Goal: Transaction & Acquisition: Purchase product/service

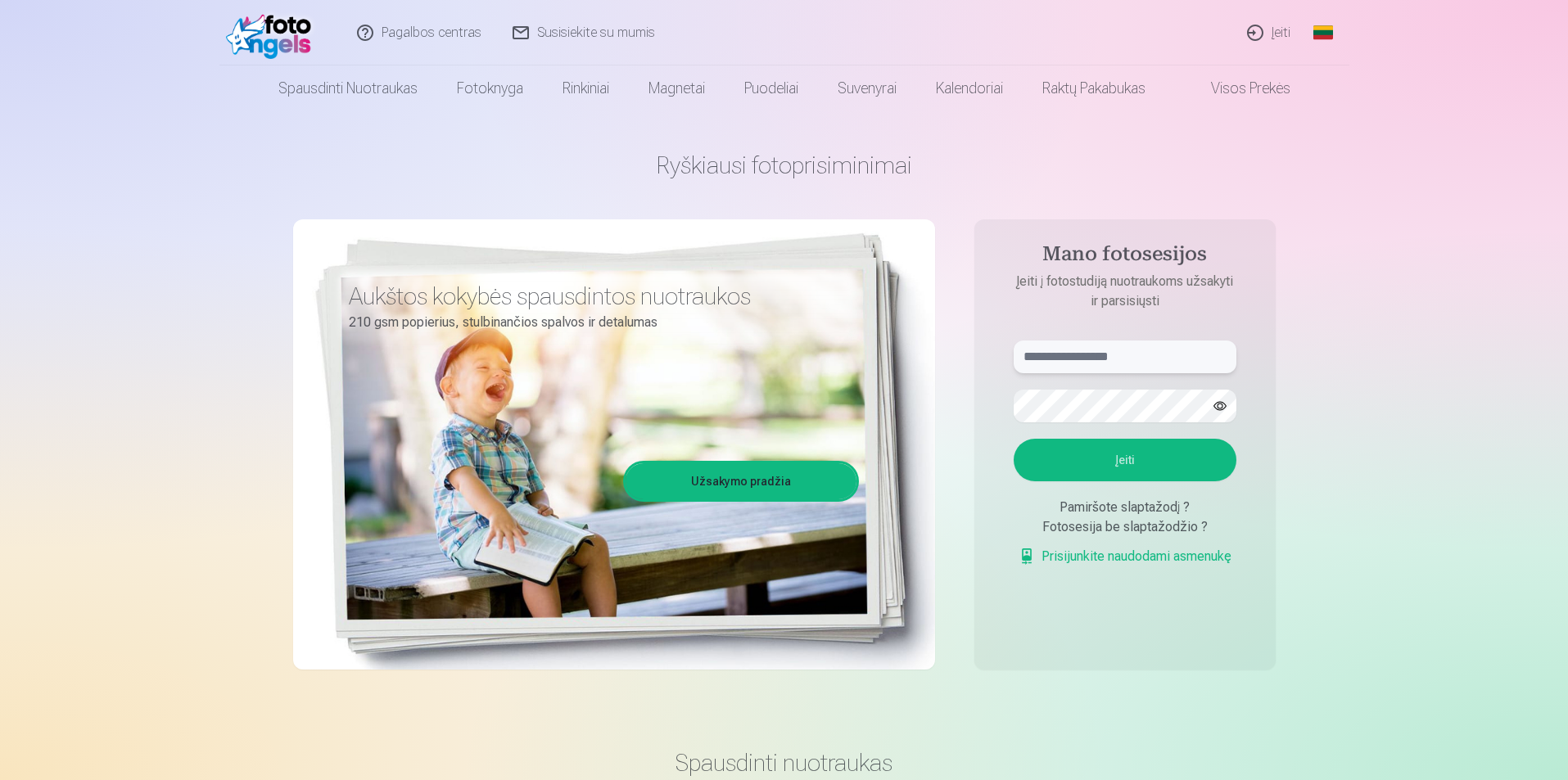
type input "**********"
click at [1274, 34] on link "Įeiti" at bounding box center [1269, 33] width 74 height 65
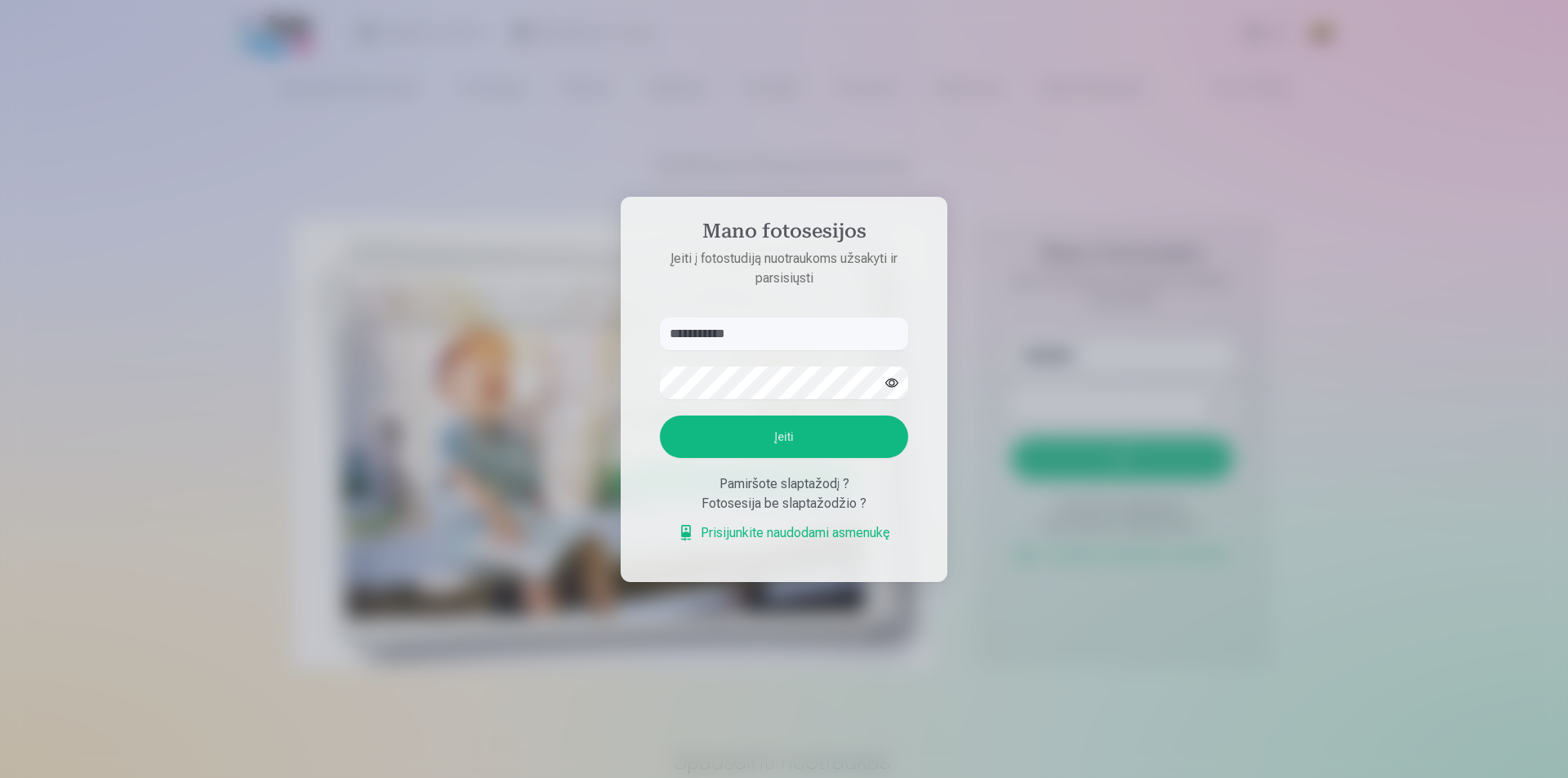
click at [755, 446] on button "Įeiti" at bounding box center [784, 437] width 248 height 42
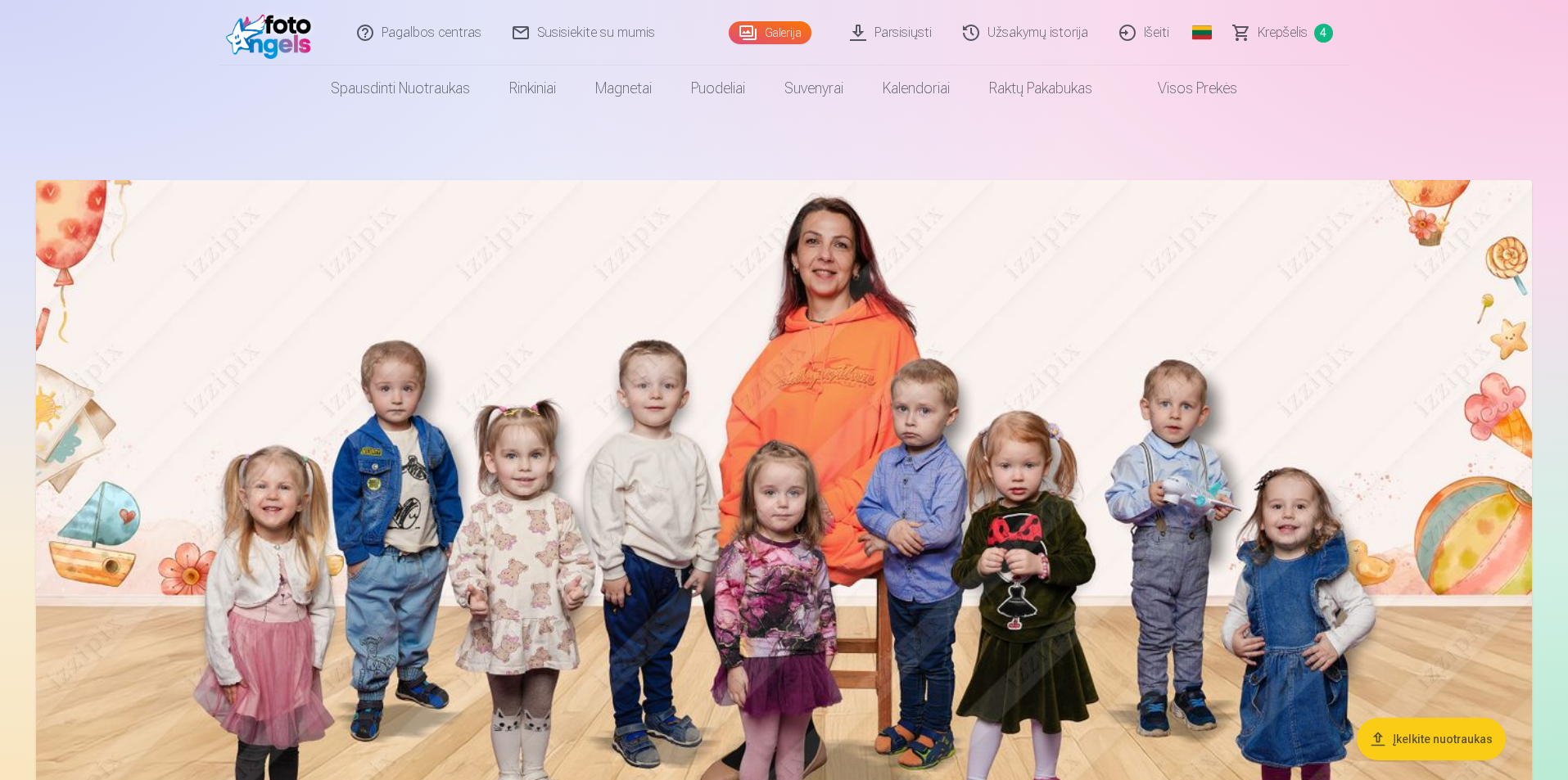
click at [1284, 35] on span "Krepšelis" at bounding box center [1282, 33] width 50 height 19
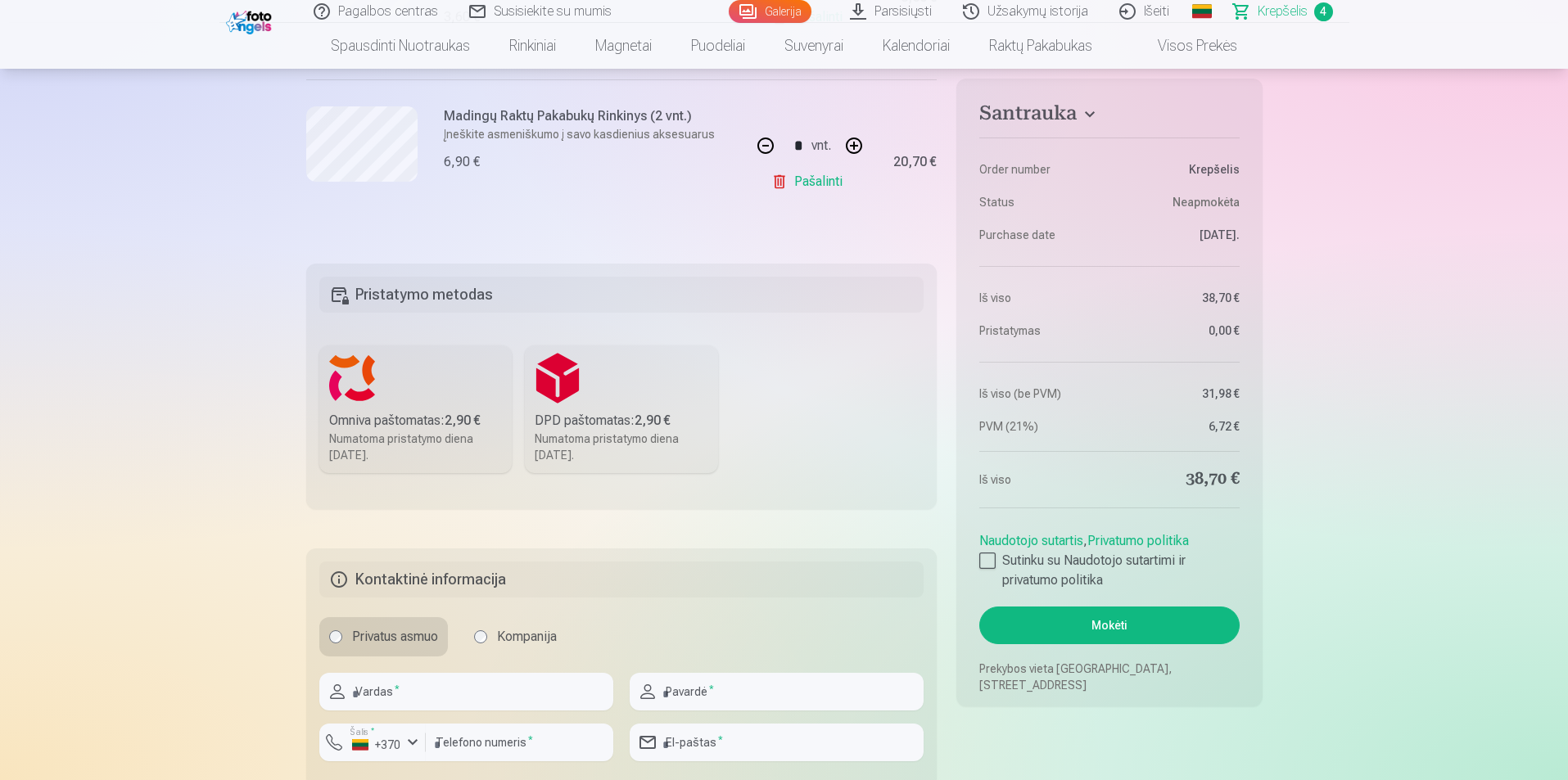
scroll to position [1064, 0]
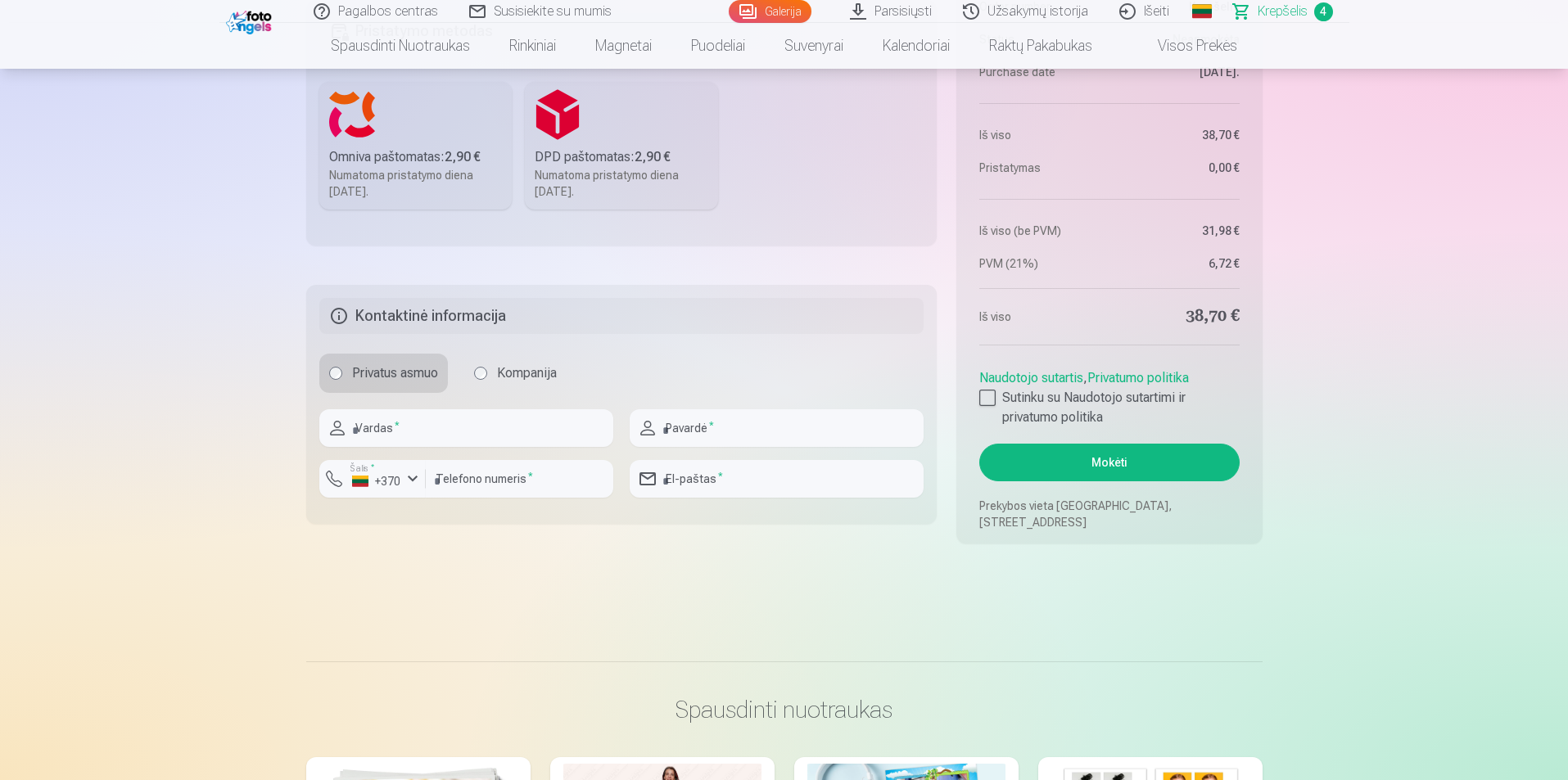
click at [407, 167] on div "Numatoma pristatymo diena 25.10.2025." at bounding box center [416, 183] width 174 height 33
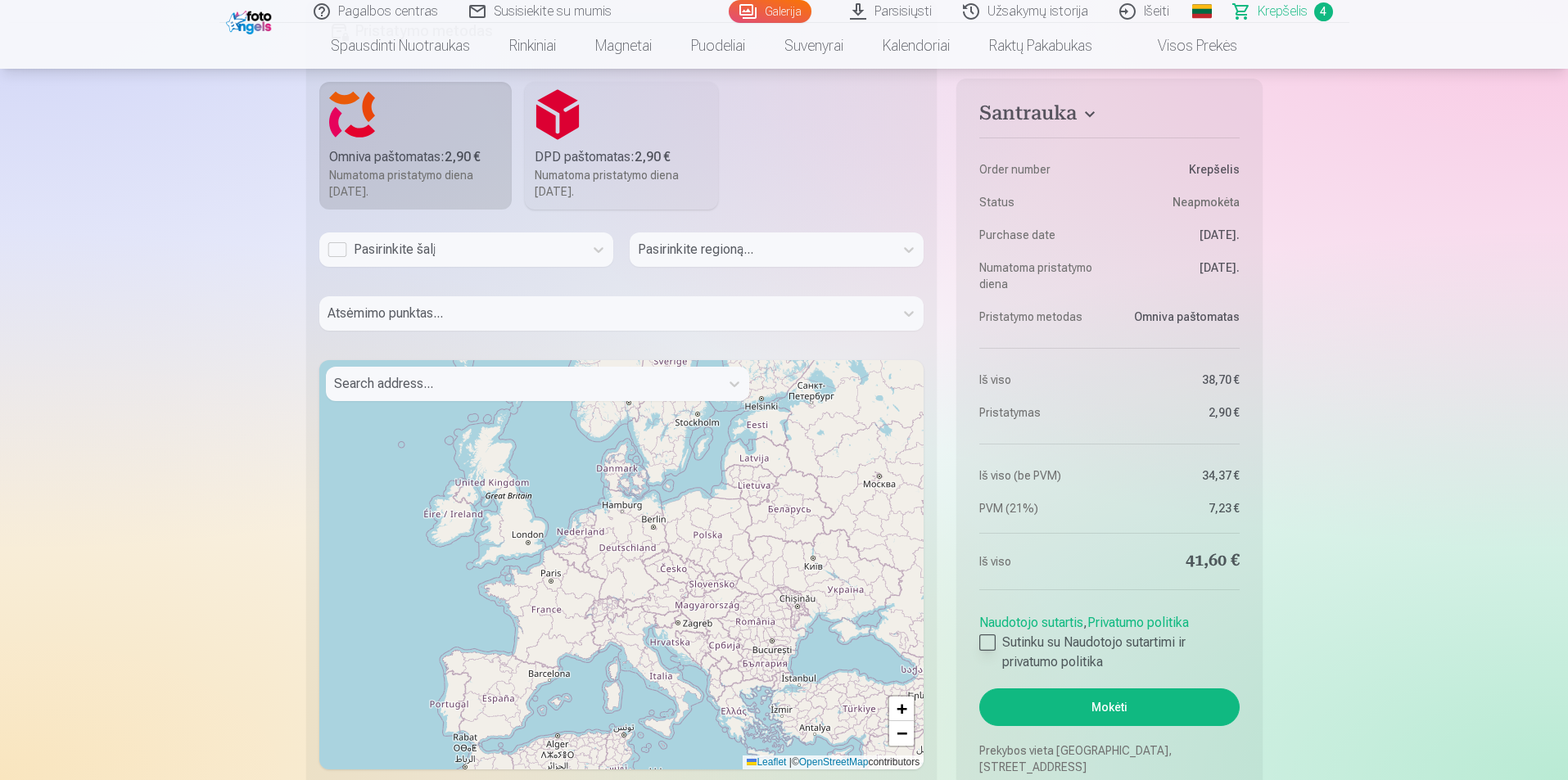
click at [982, 641] on div at bounding box center [987, 642] width 17 height 17
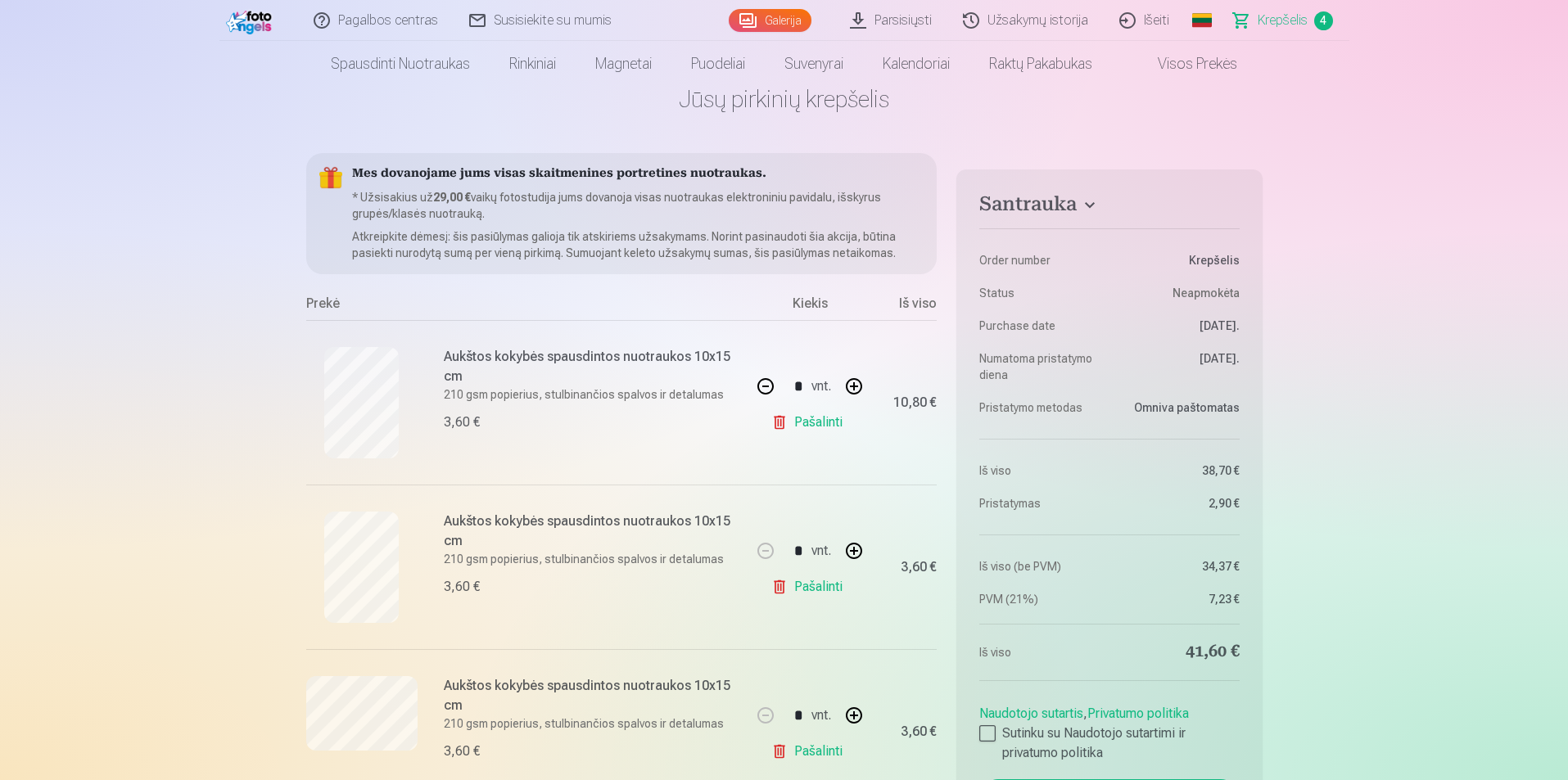
scroll to position [0, 0]
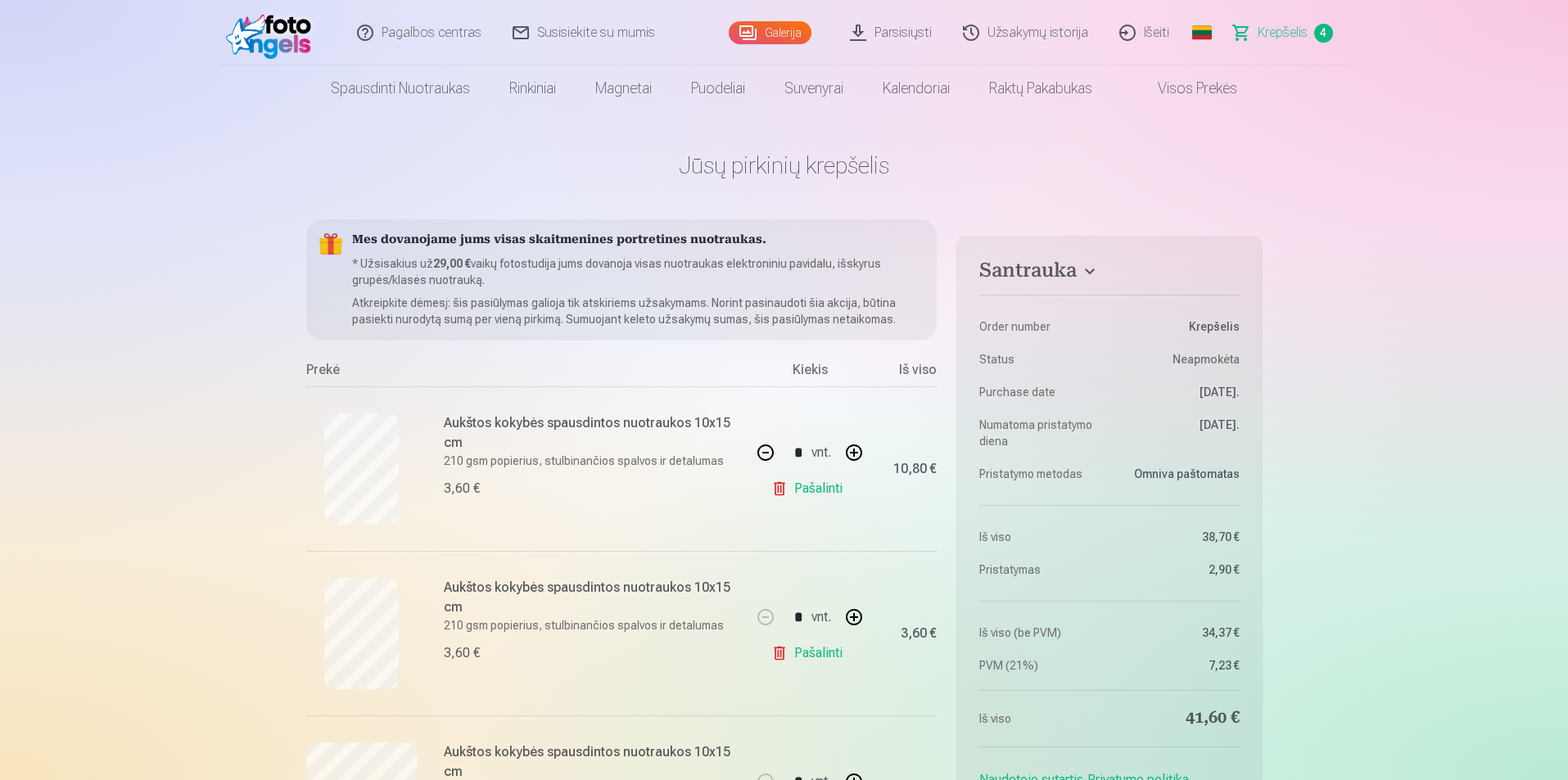
click at [1048, 34] on link "Užsakymų istorija" at bounding box center [1025, 33] width 156 height 65
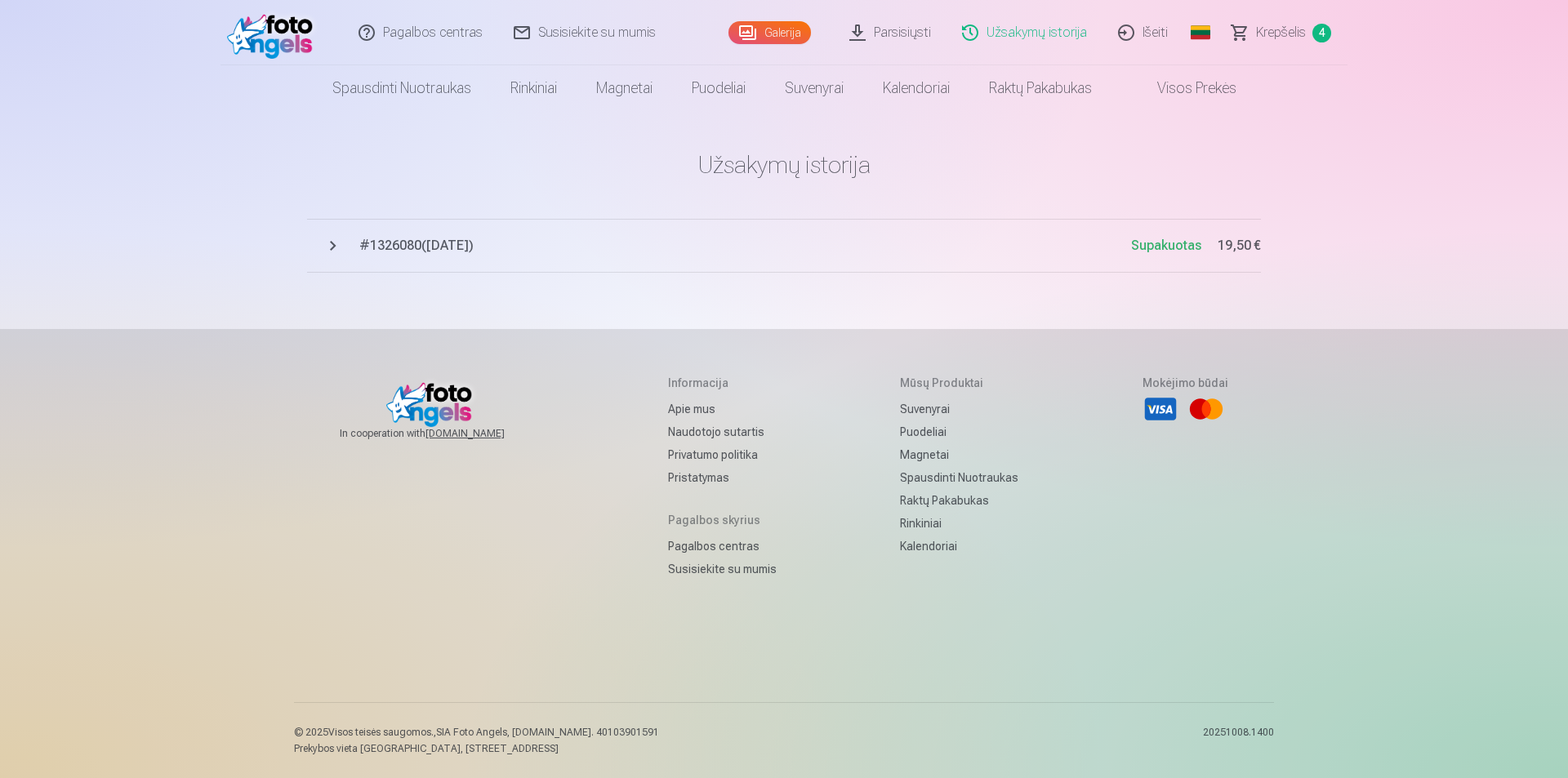
click at [335, 243] on button "# 1326080 ( 23.04.2025 ) Supakuotas 19,50 €" at bounding box center [784, 246] width 954 height 54
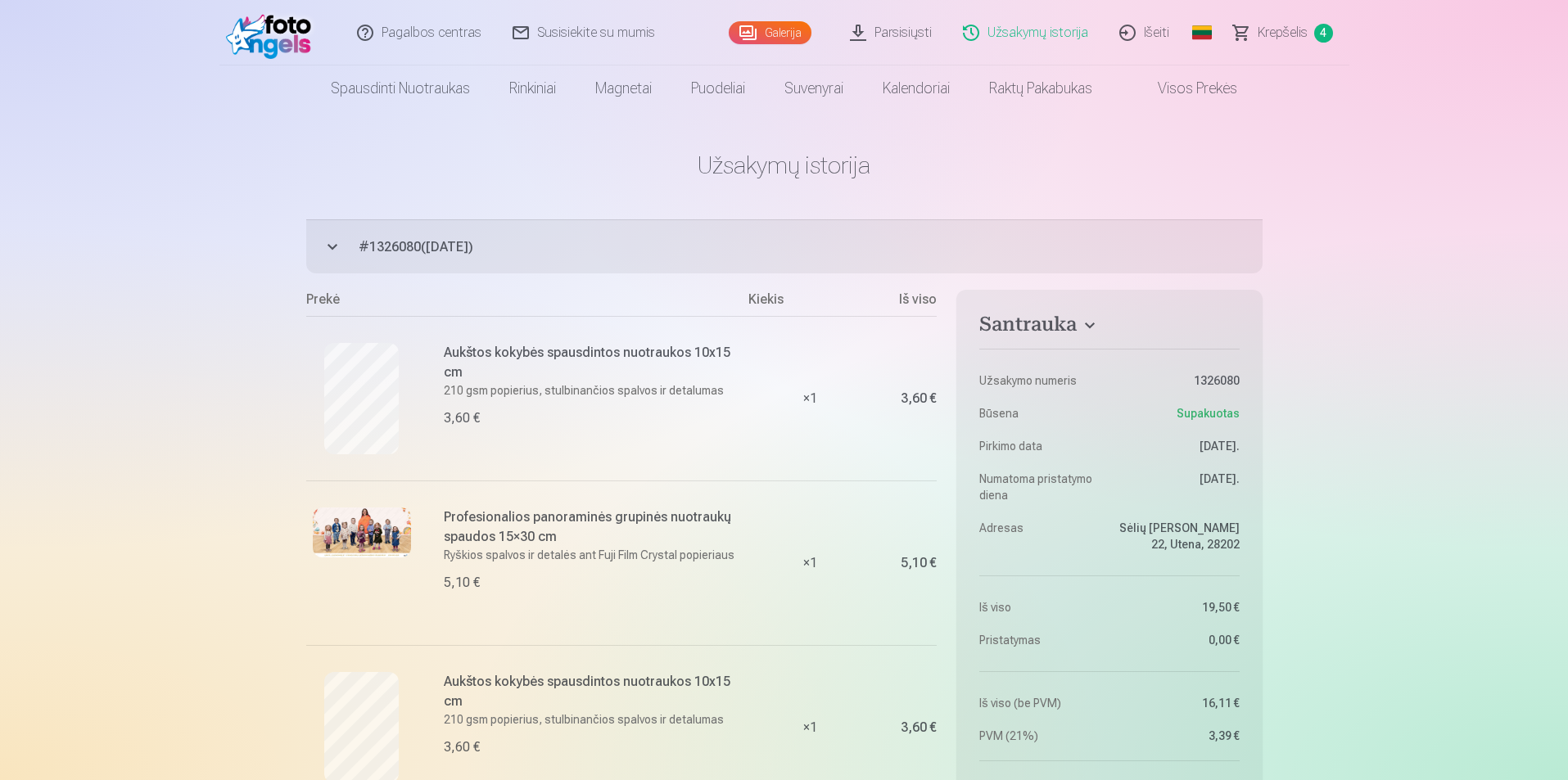
click at [1272, 27] on span "Krepšelis" at bounding box center [1282, 33] width 50 height 19
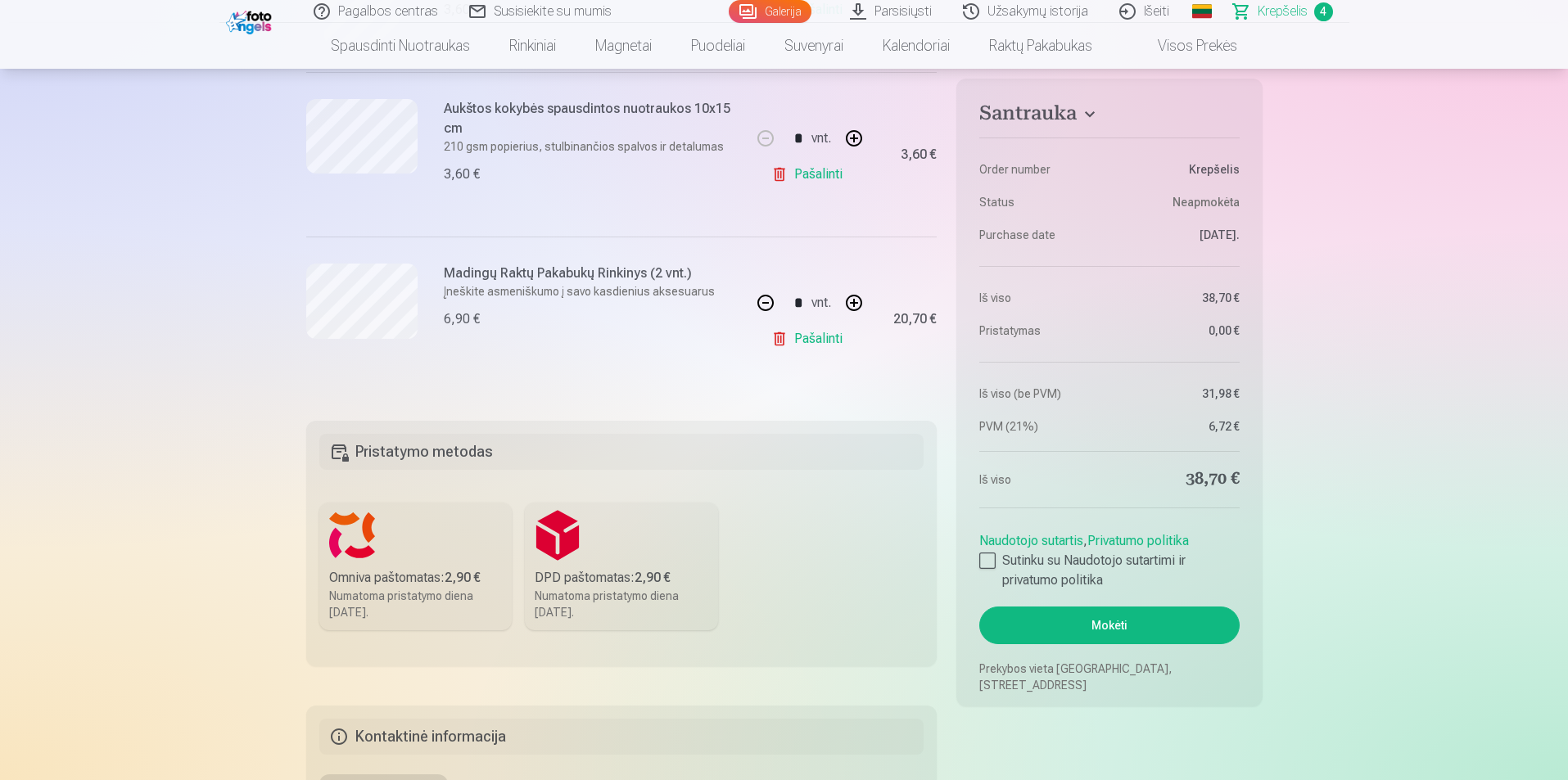
scroll to position [737, 0]
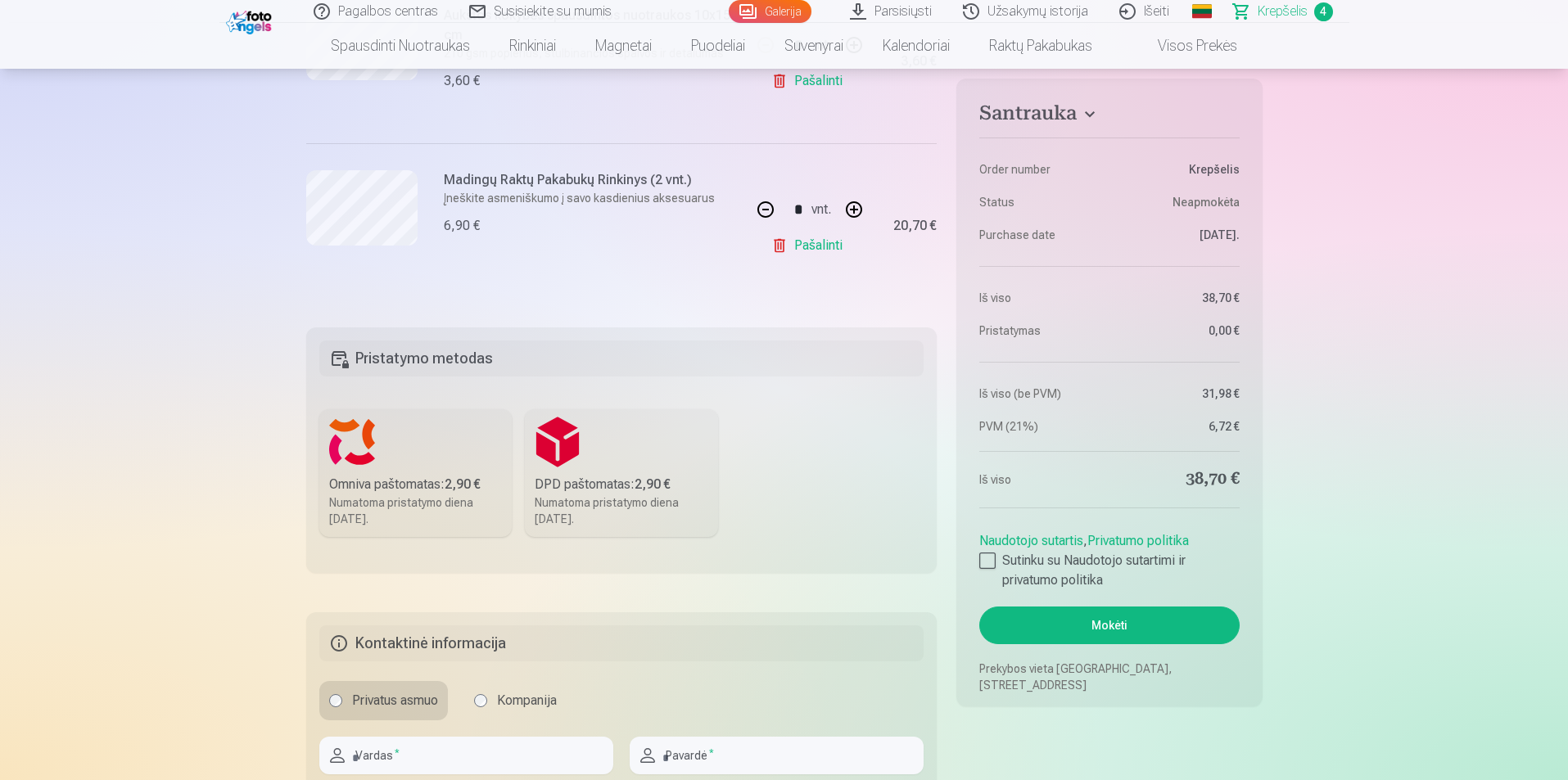
click at [371, 479] on div "Omniva paštomatas : 2,90 €" at bounding box center [416, 484] width 174 height 19
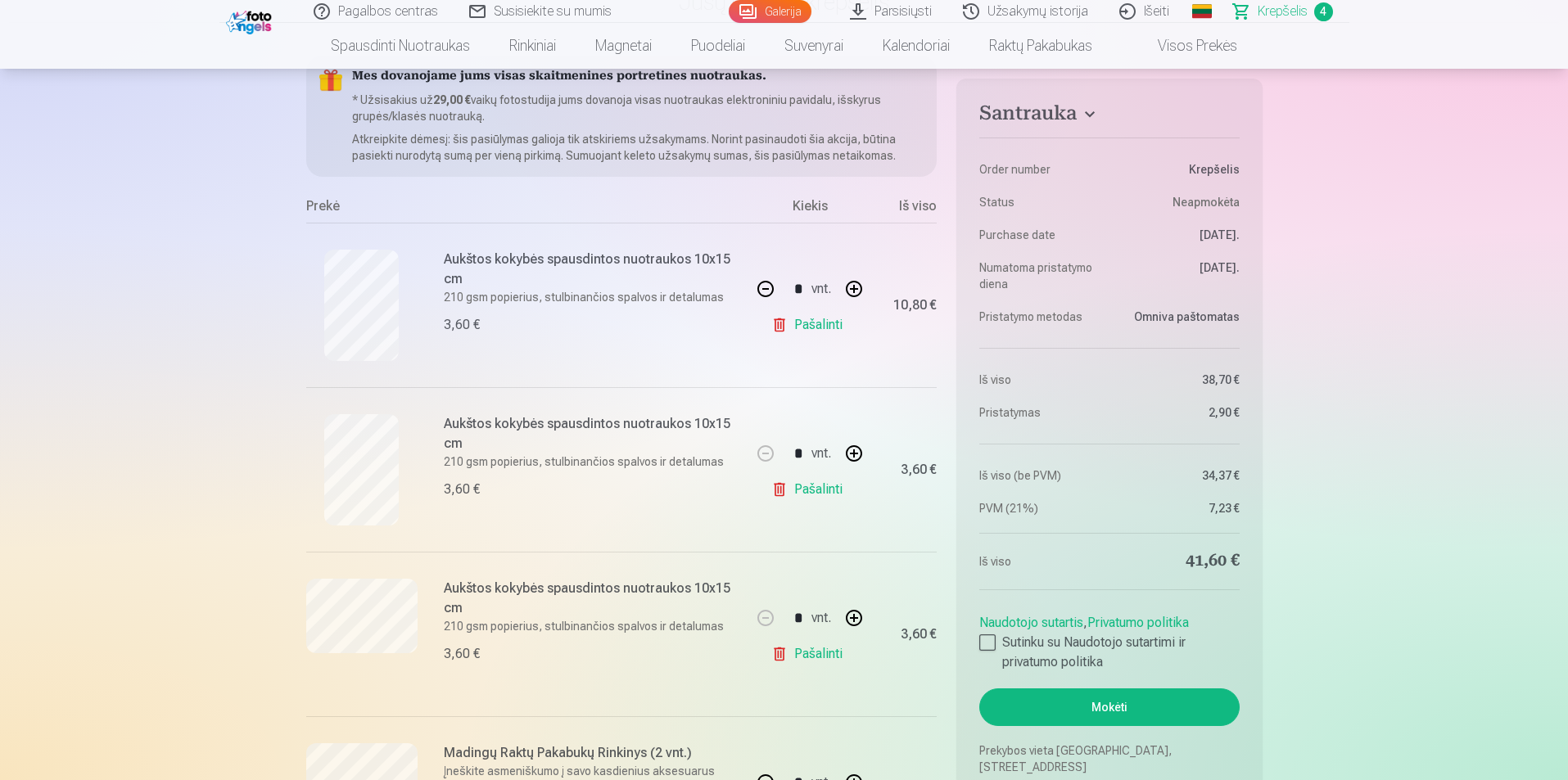
scroll to position [0, 0]
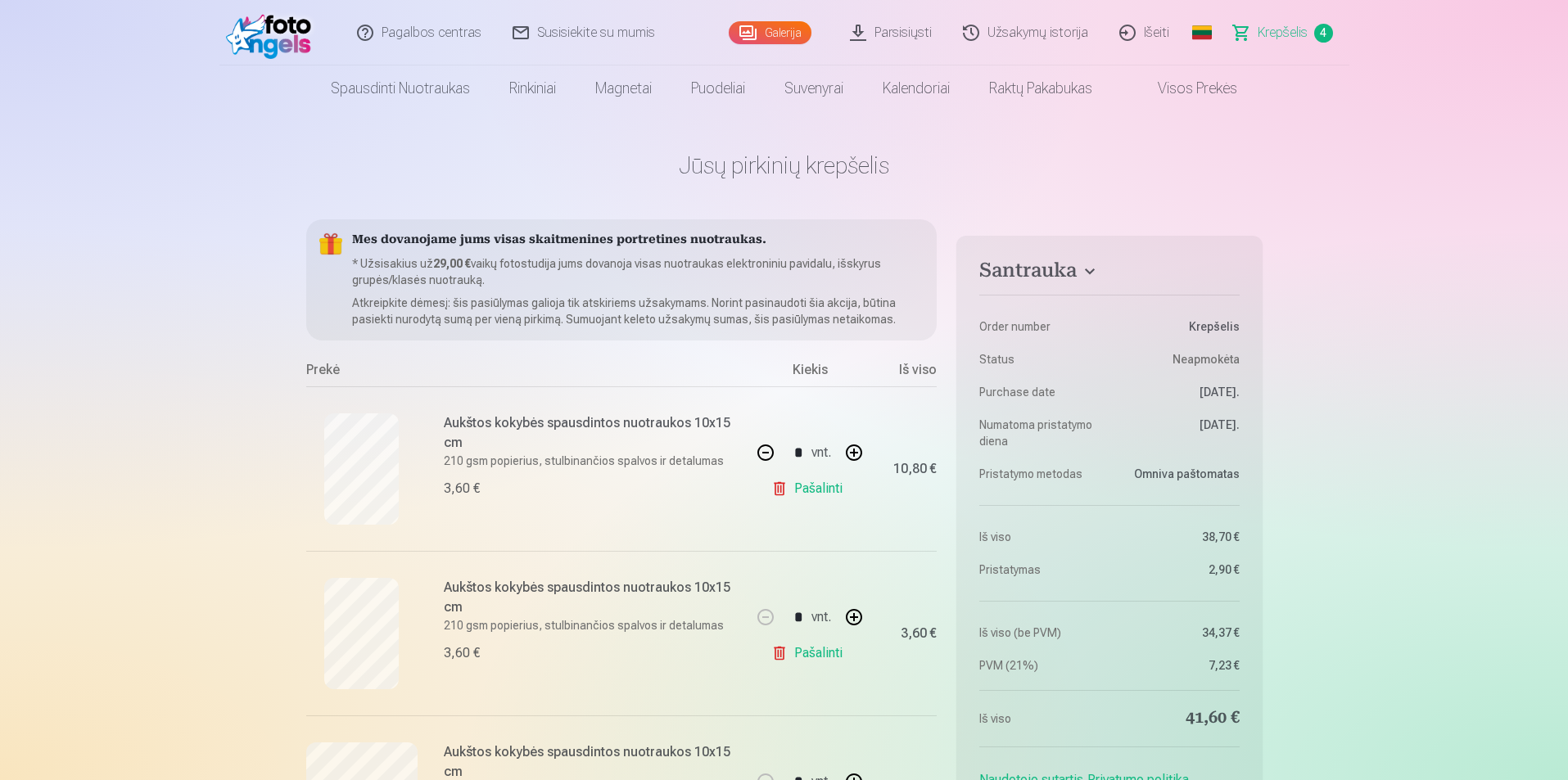
click at [581, 31] on link "Susisiekite su mumis" at bounding box center [584, 33] width 174 height 65
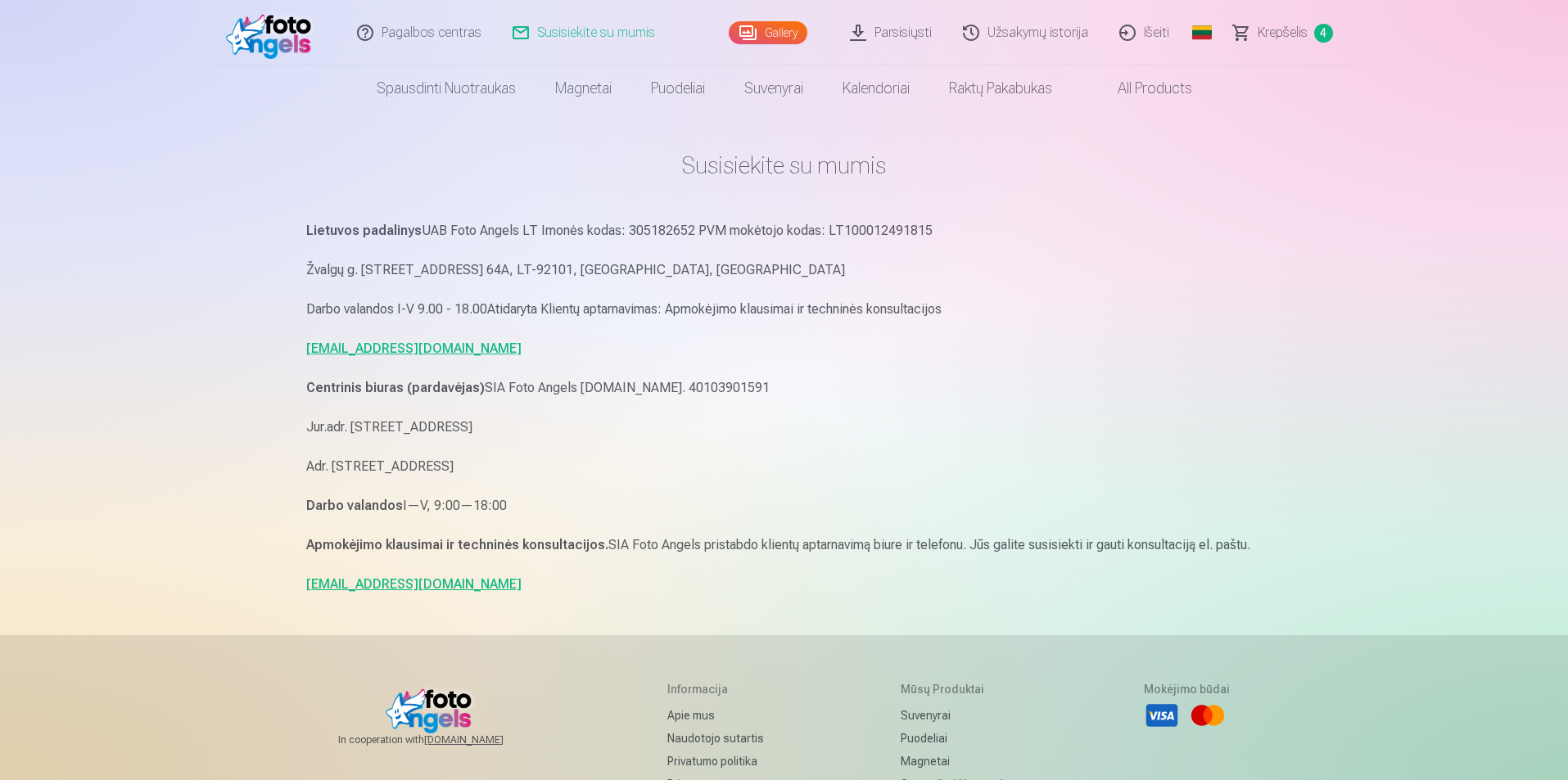
click at [764, 27] on link "Gallery" at bounding box center [768, 33] width 79 height 23
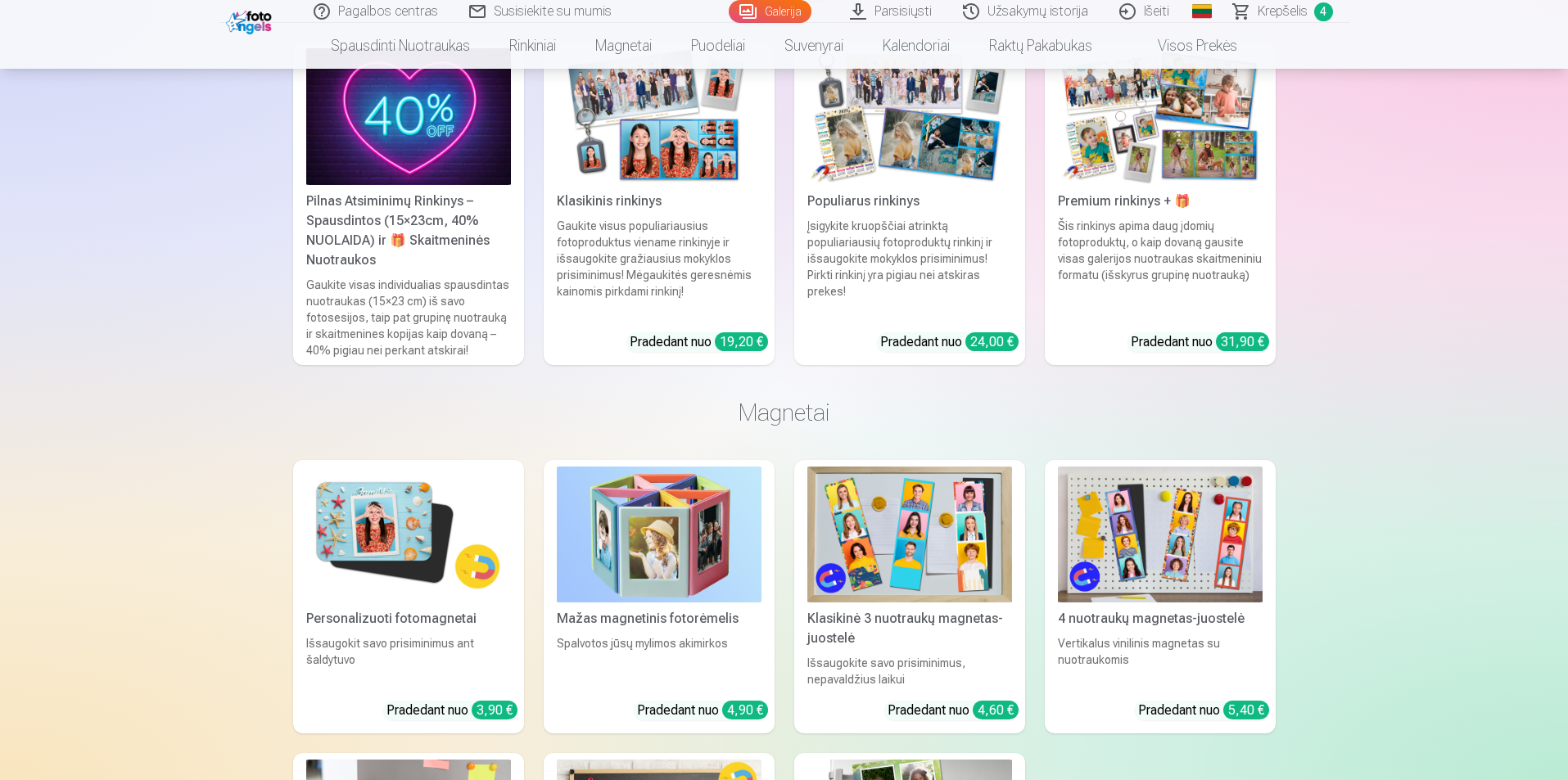
scroll to position [15881, 0]
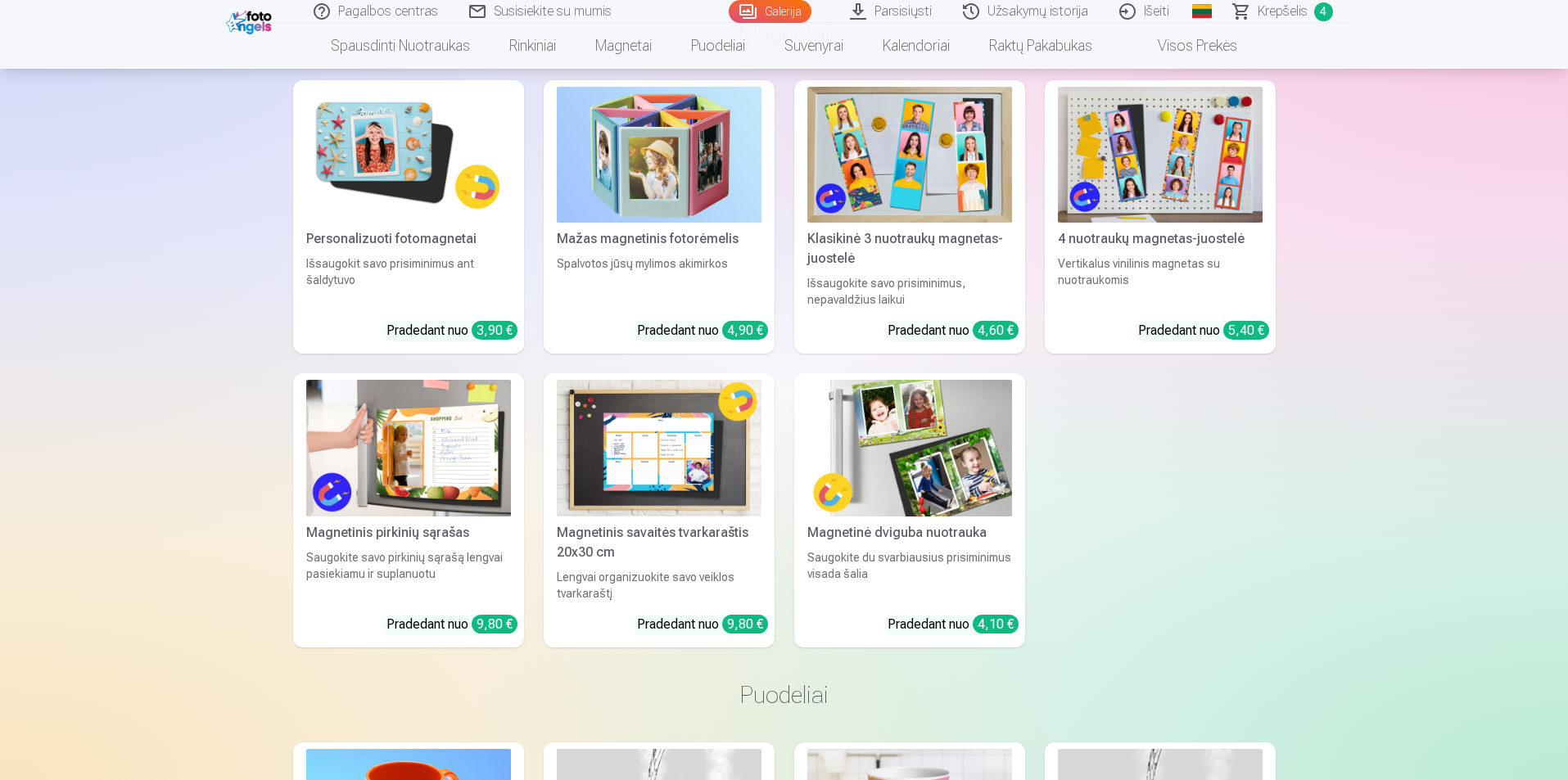
click at [1281, 17] on span "Krepšelis" at bounding box center [1282, 11] width 50 height 19
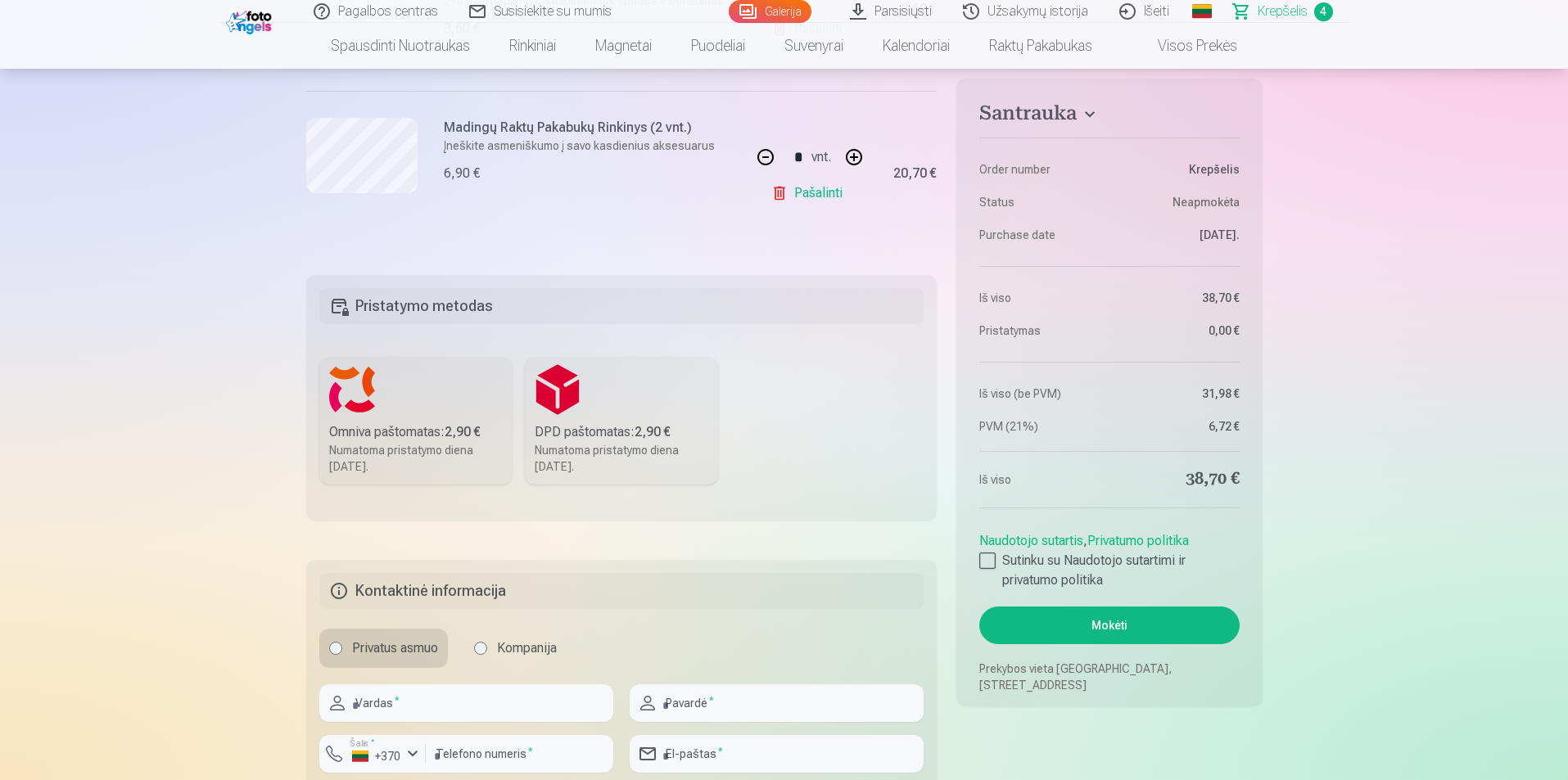
scroll to position [819, 0]
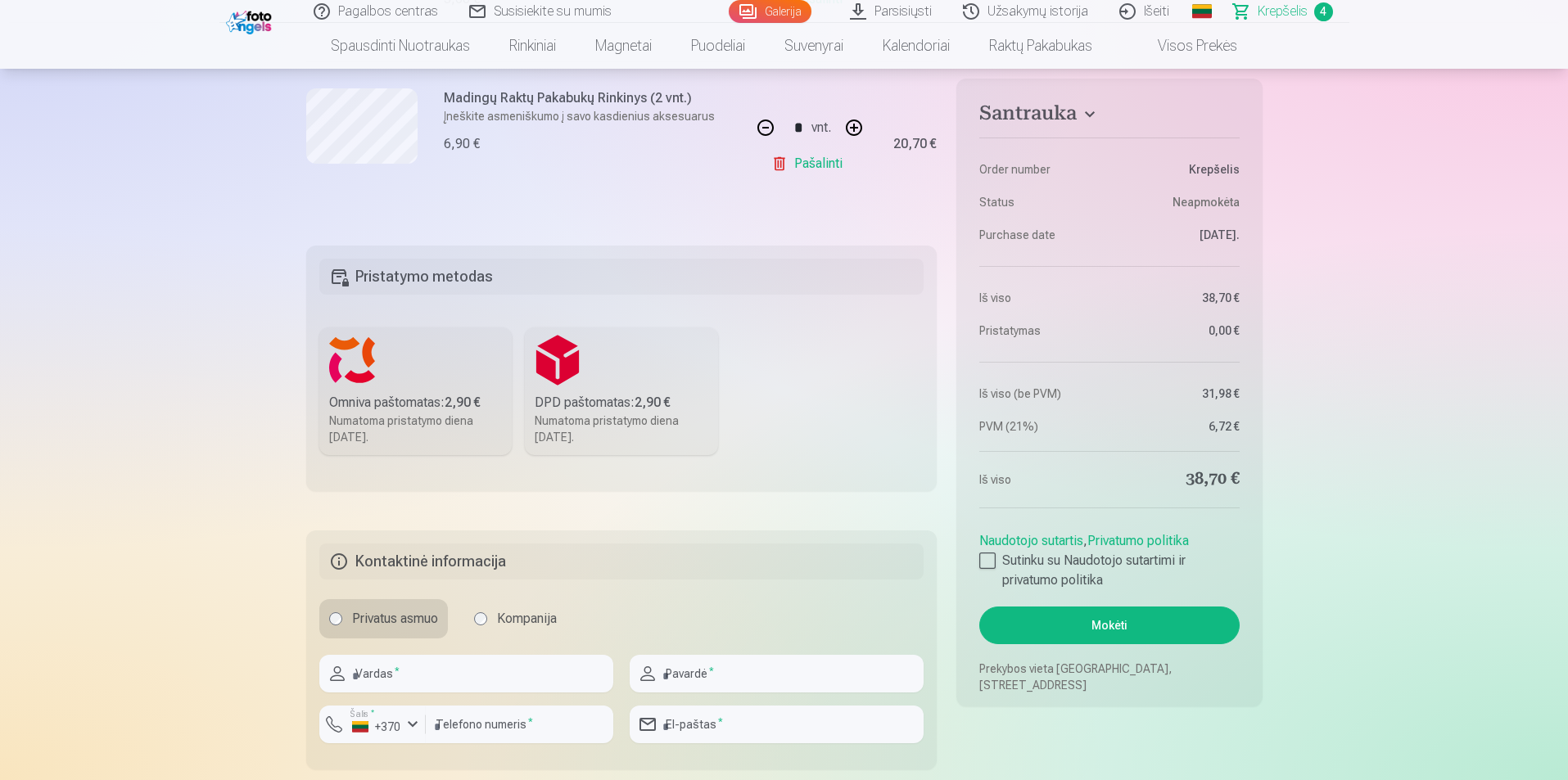
click at [424, 409] on div "Omniva paštomatas : 2,90 €" at bounding box center [416, 402] width 174 height 19
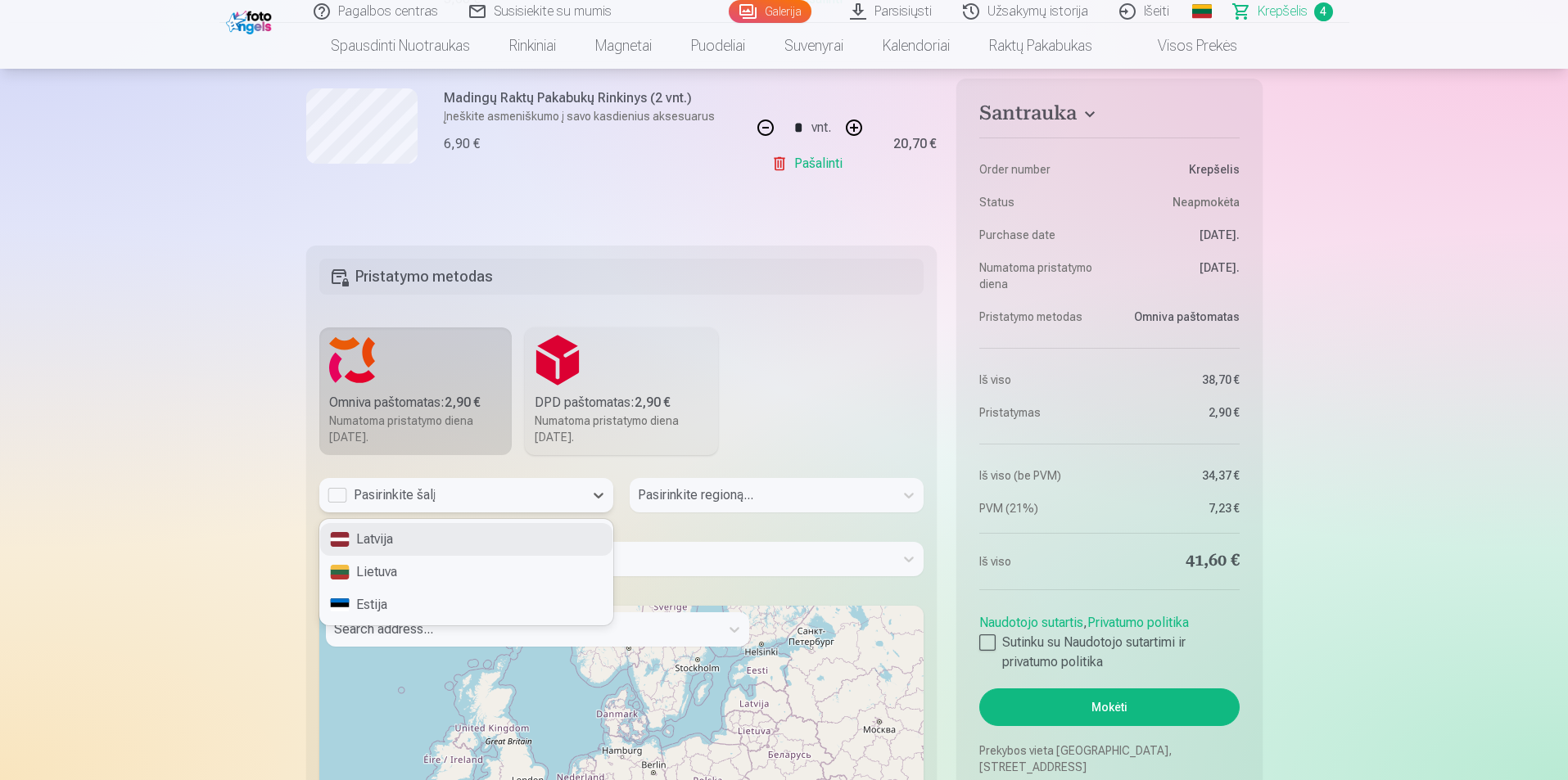
click at [407, 495] on div "Pasirinkite šalį" at bounding box center [451, 495] width 248 height 19
click at [394, 566] on div "Lietuva" at bounding box center [466, 572] width 292 height 33
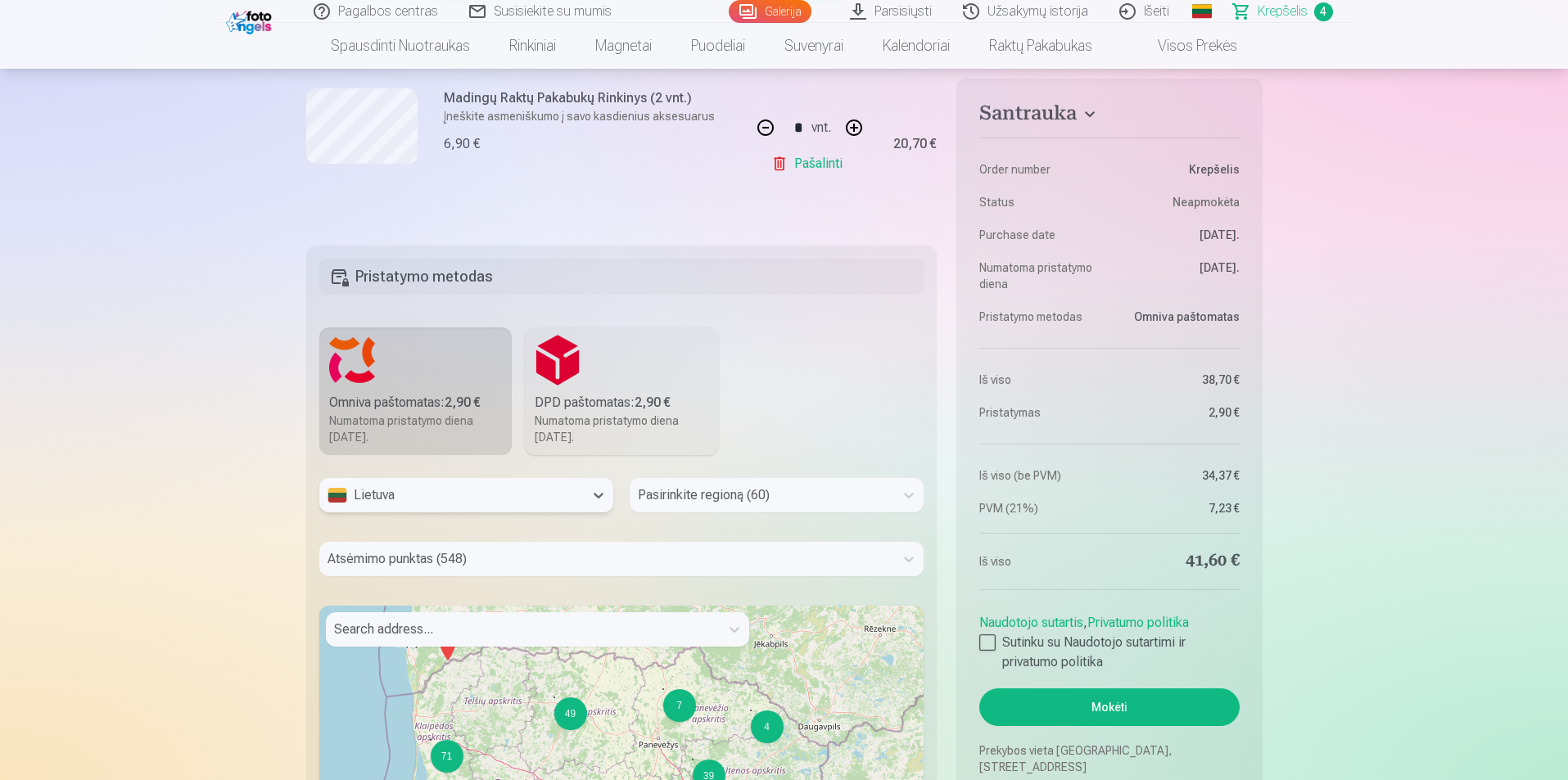
click at [807, 504] on div at bounding box center [761, 495] width 248 height 23
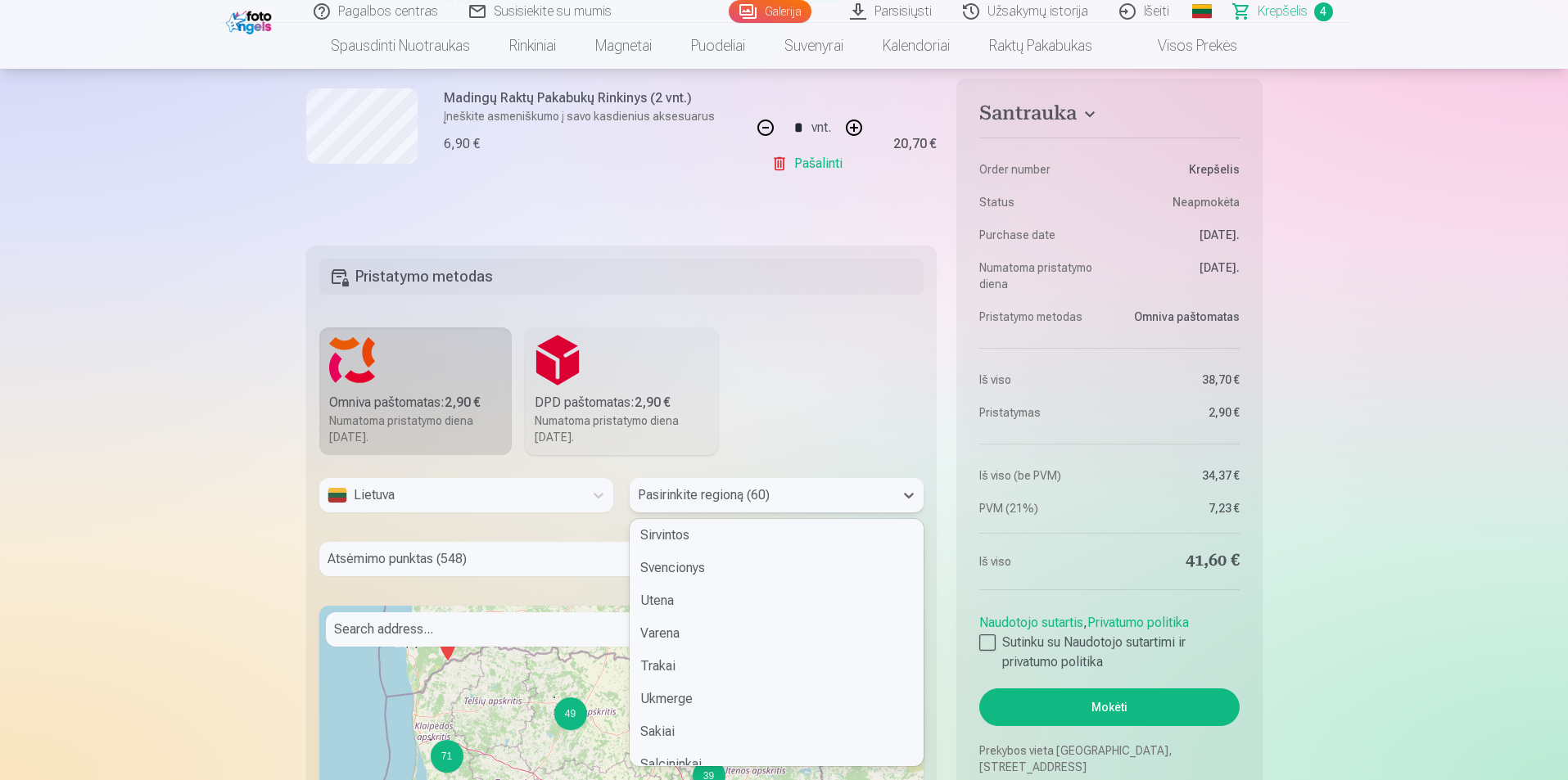
scroll to position [1562, 0]
click at [714, 613] on div "Utena" at bounding box center [776, 614] width 292 height 33
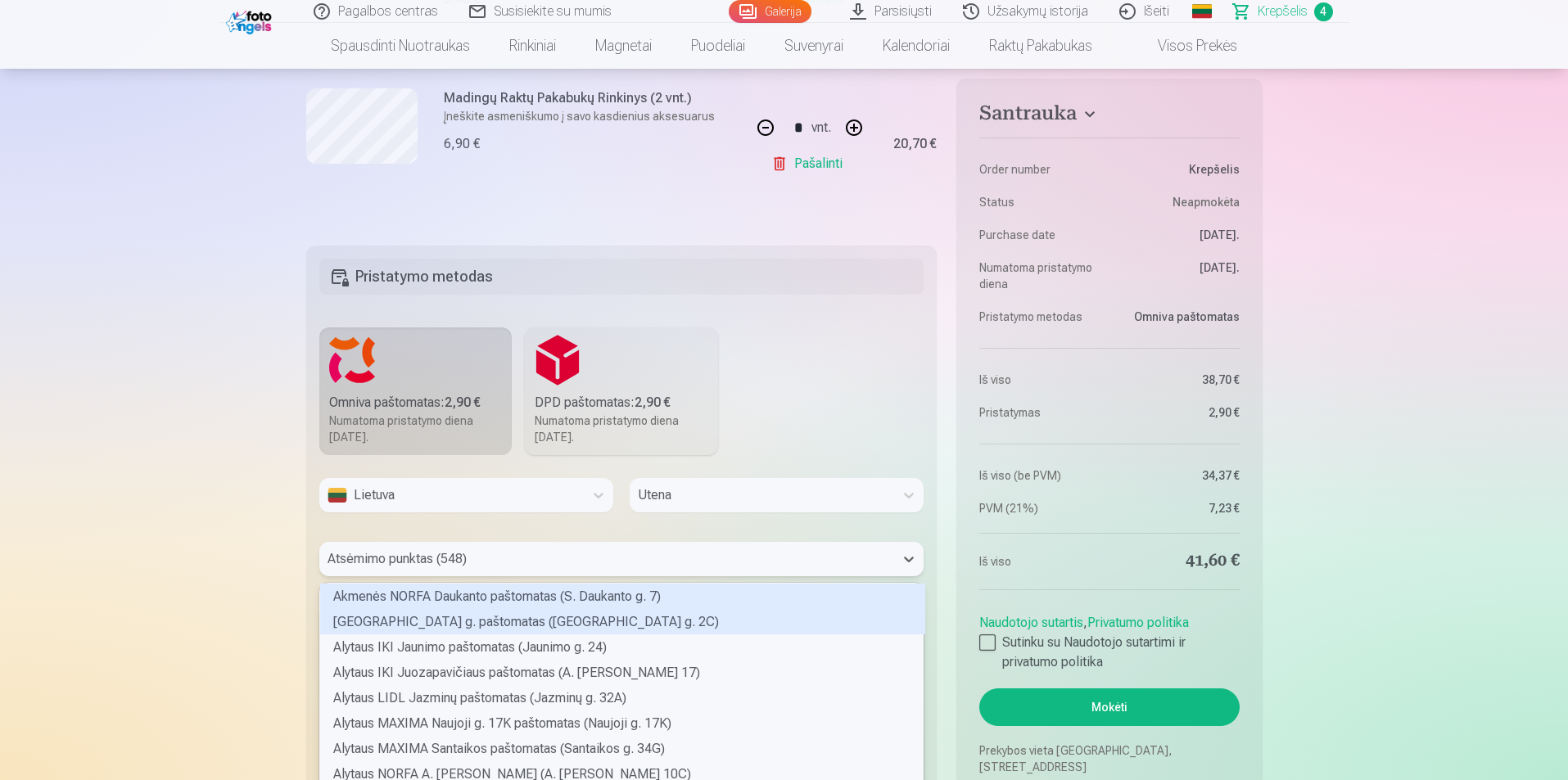
scroll to position [875, 0]
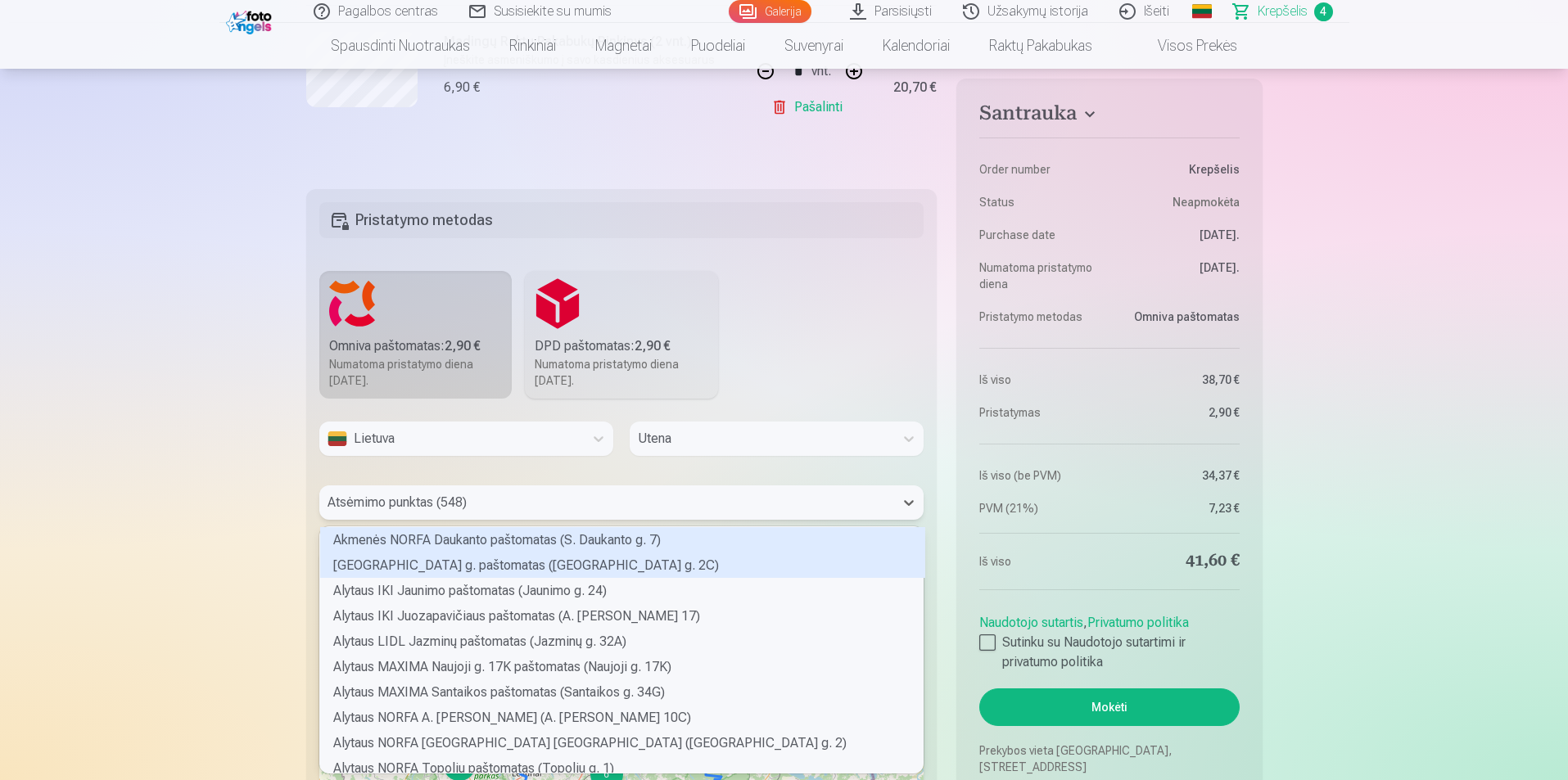
click at [786, 520] on div "548 results available. Use Up and Down to choose options, press Enter to select…" at bounding box center [622, 502] width 605 height 34
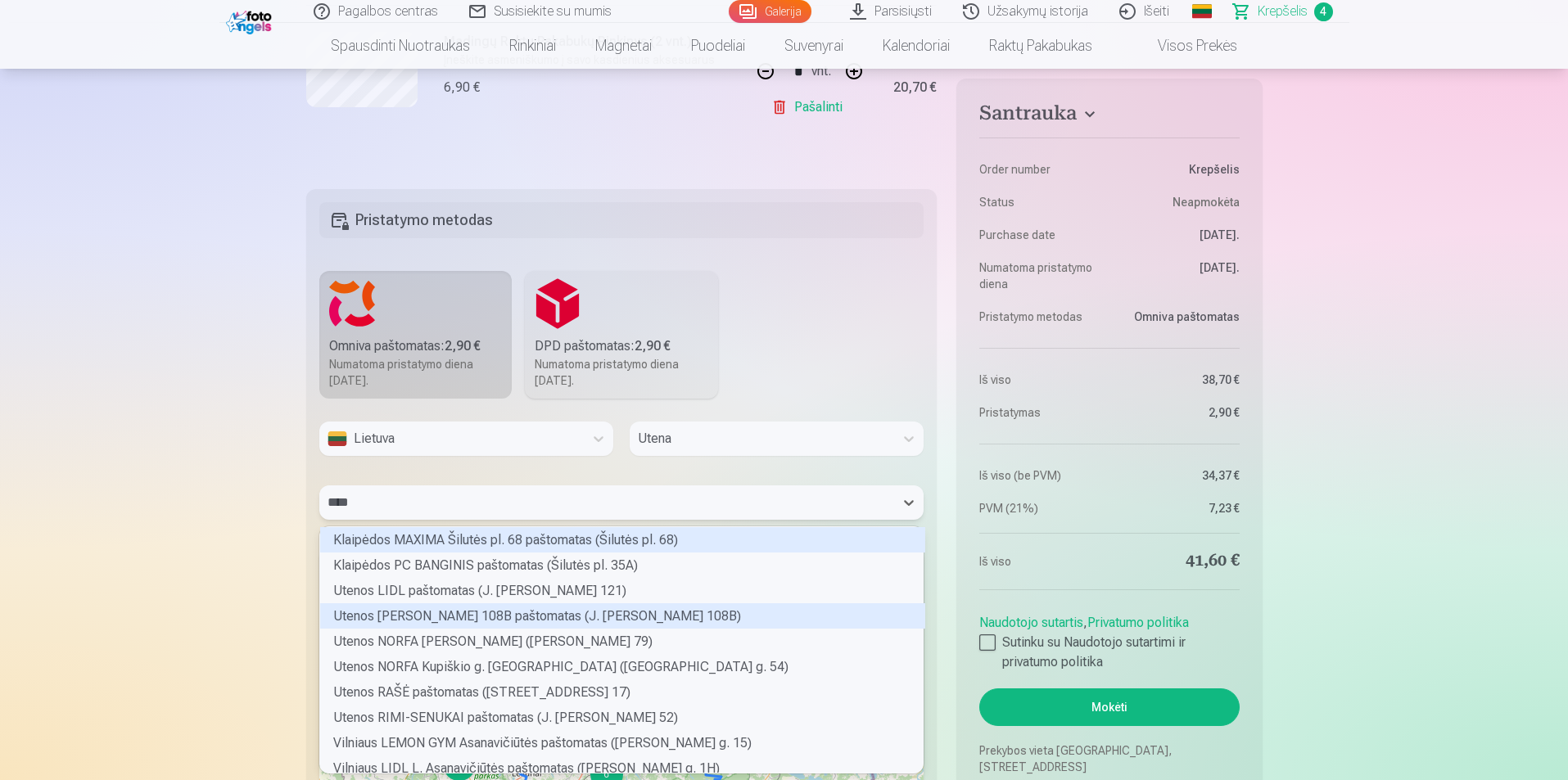
scroll to position [0, 0]
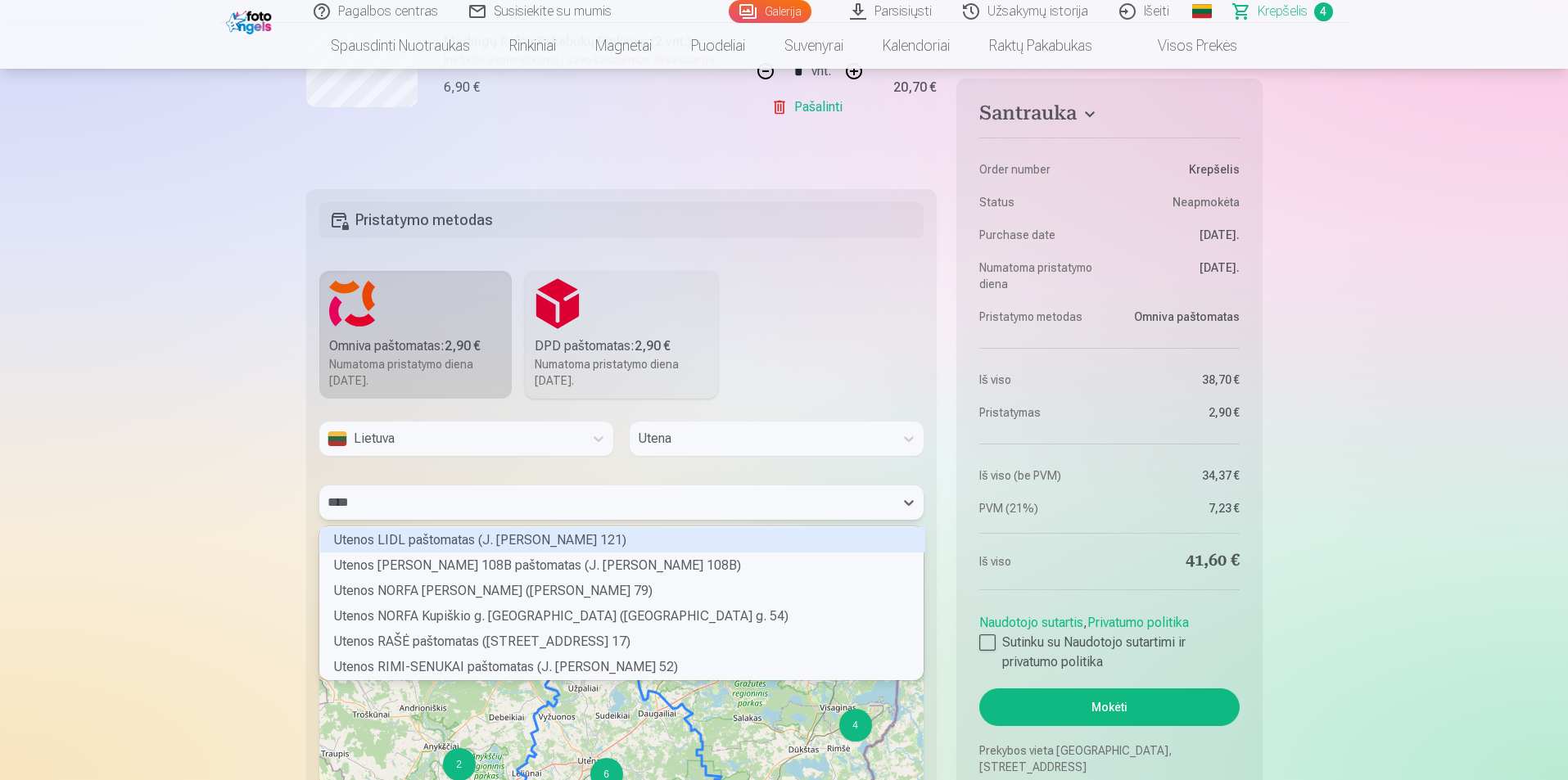
type input "***"
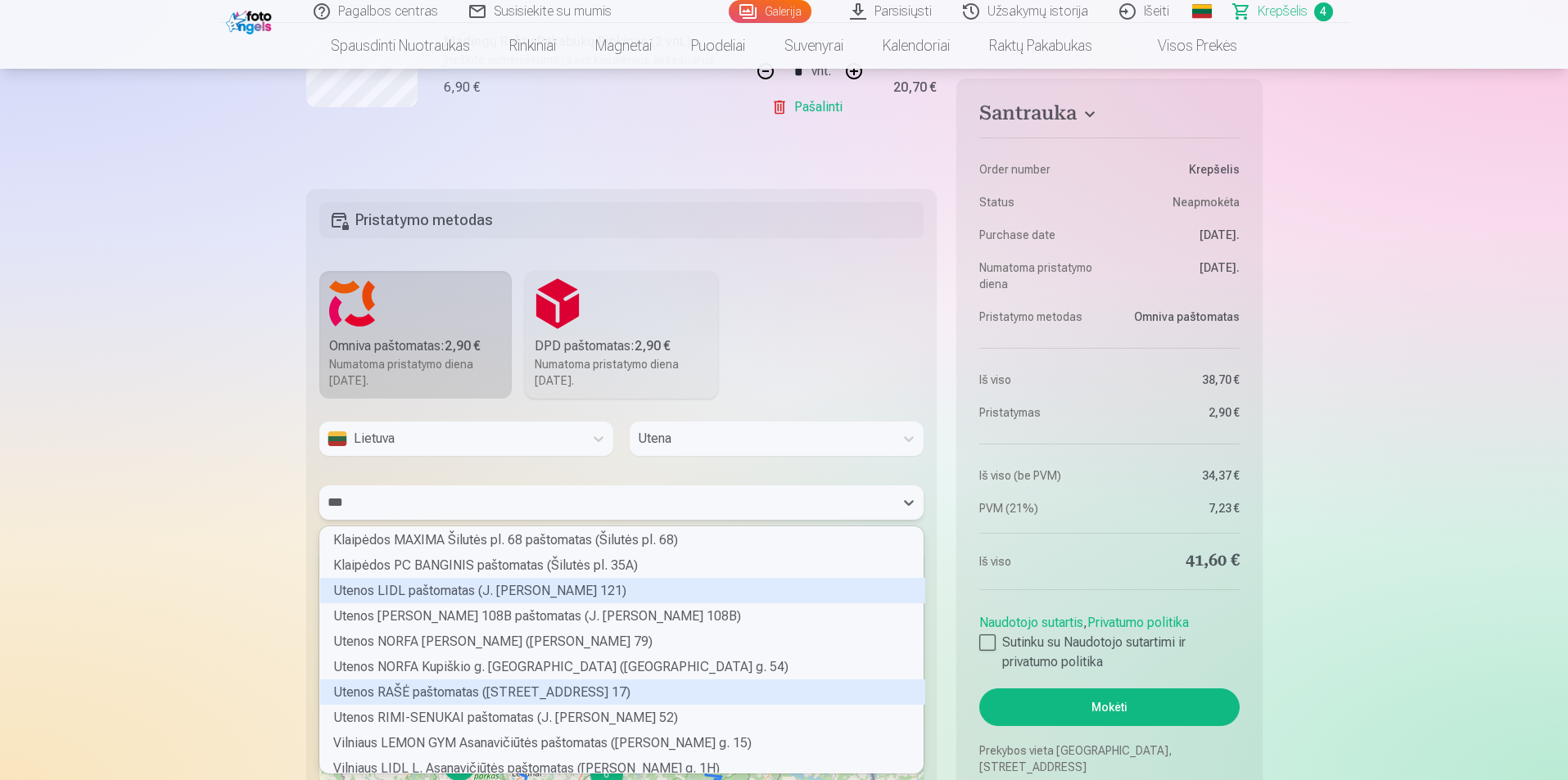
click at [469, 688] on div "Utenos RAŠĖ paštomatas (Vaižganto g. 17)" at bounding box center [623, 692] width 605 height 26
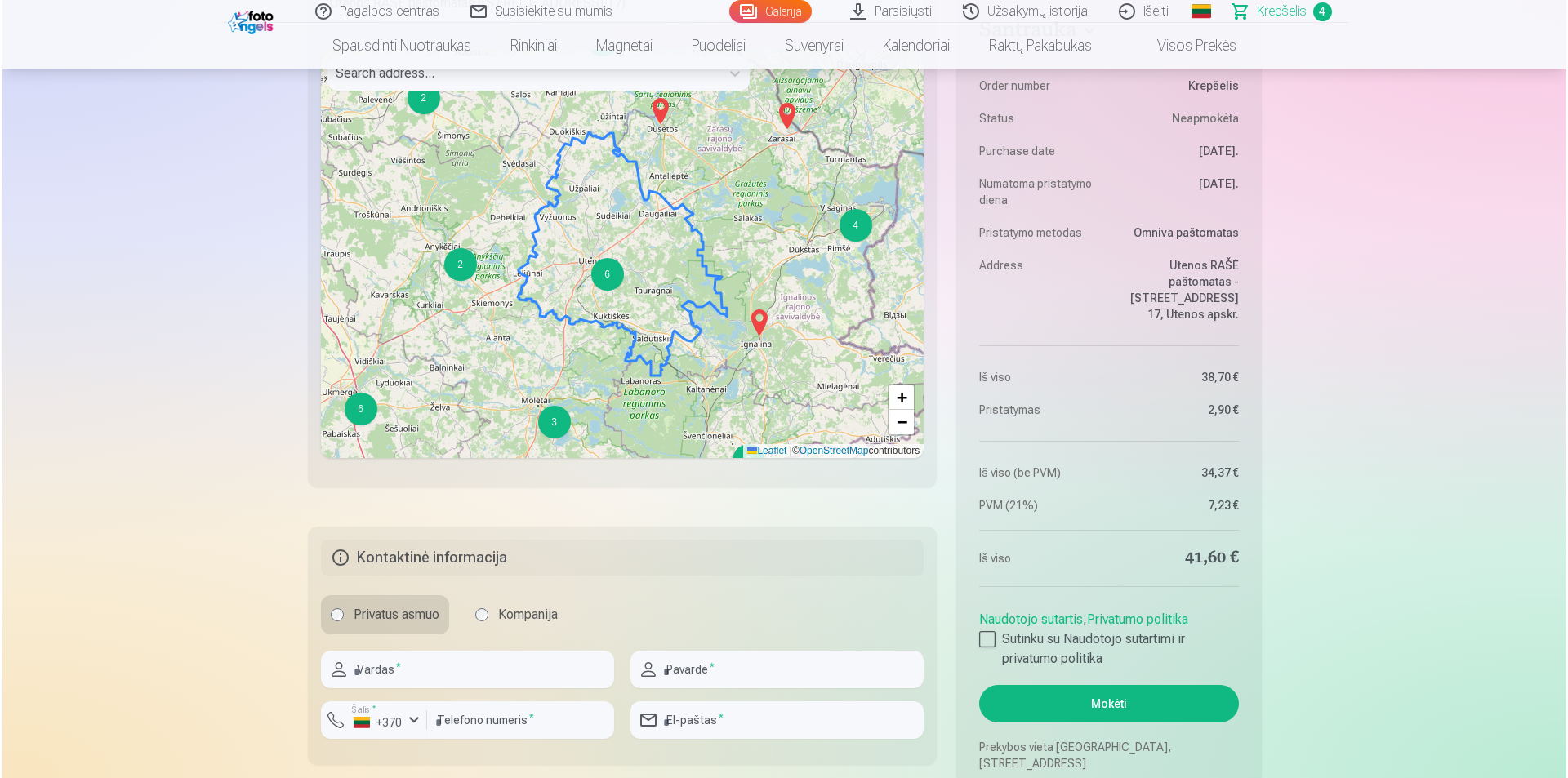
scroll to position [1608, 0]
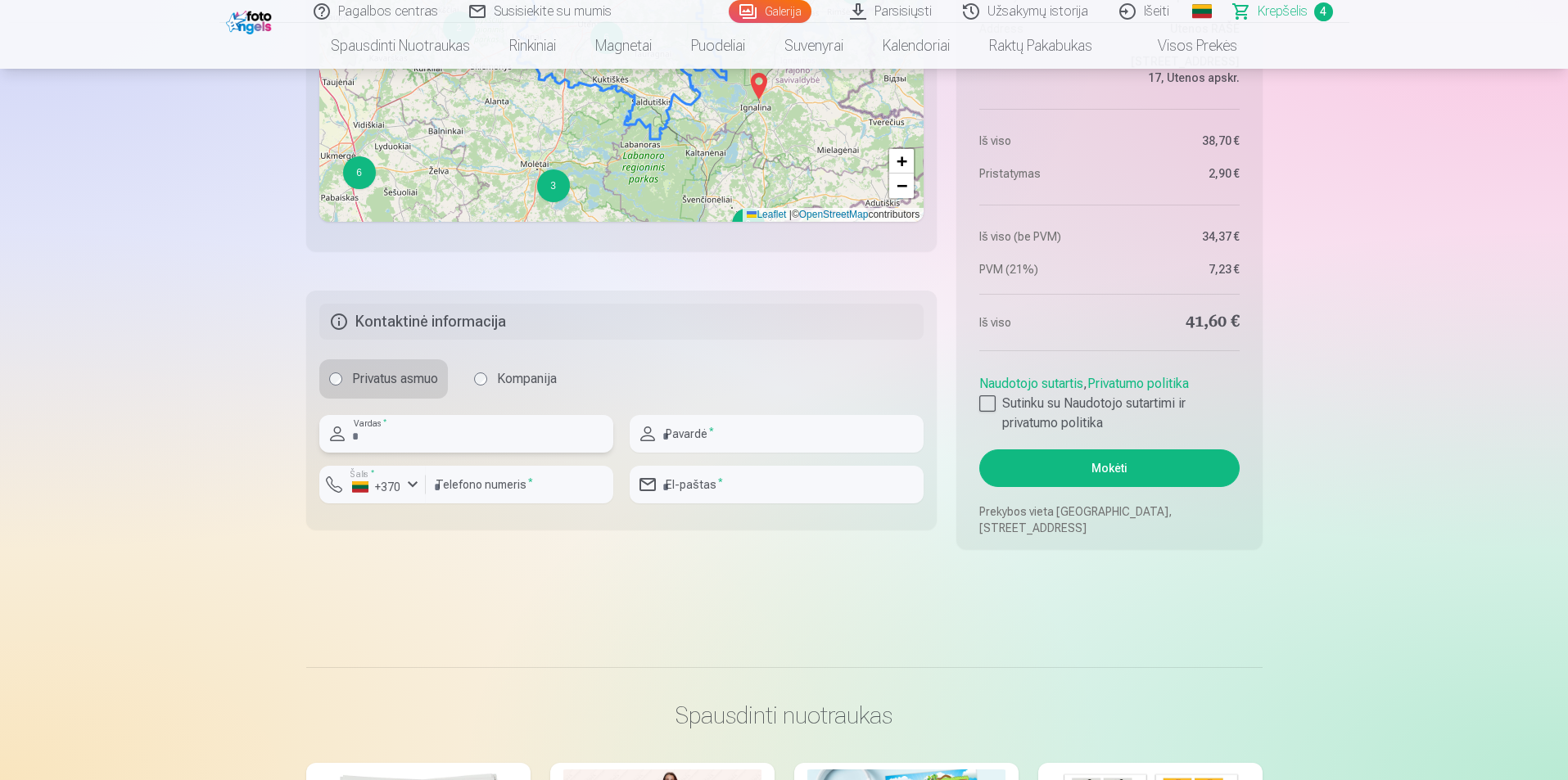
click at [481, 437] on input "text" at bounding box center [466, 433] width 294 height 38
type input "*****"
type input "*******"
click at [452, 497] on input "number" at bounding box center [519, 484] width 187 height 38
type input "********"
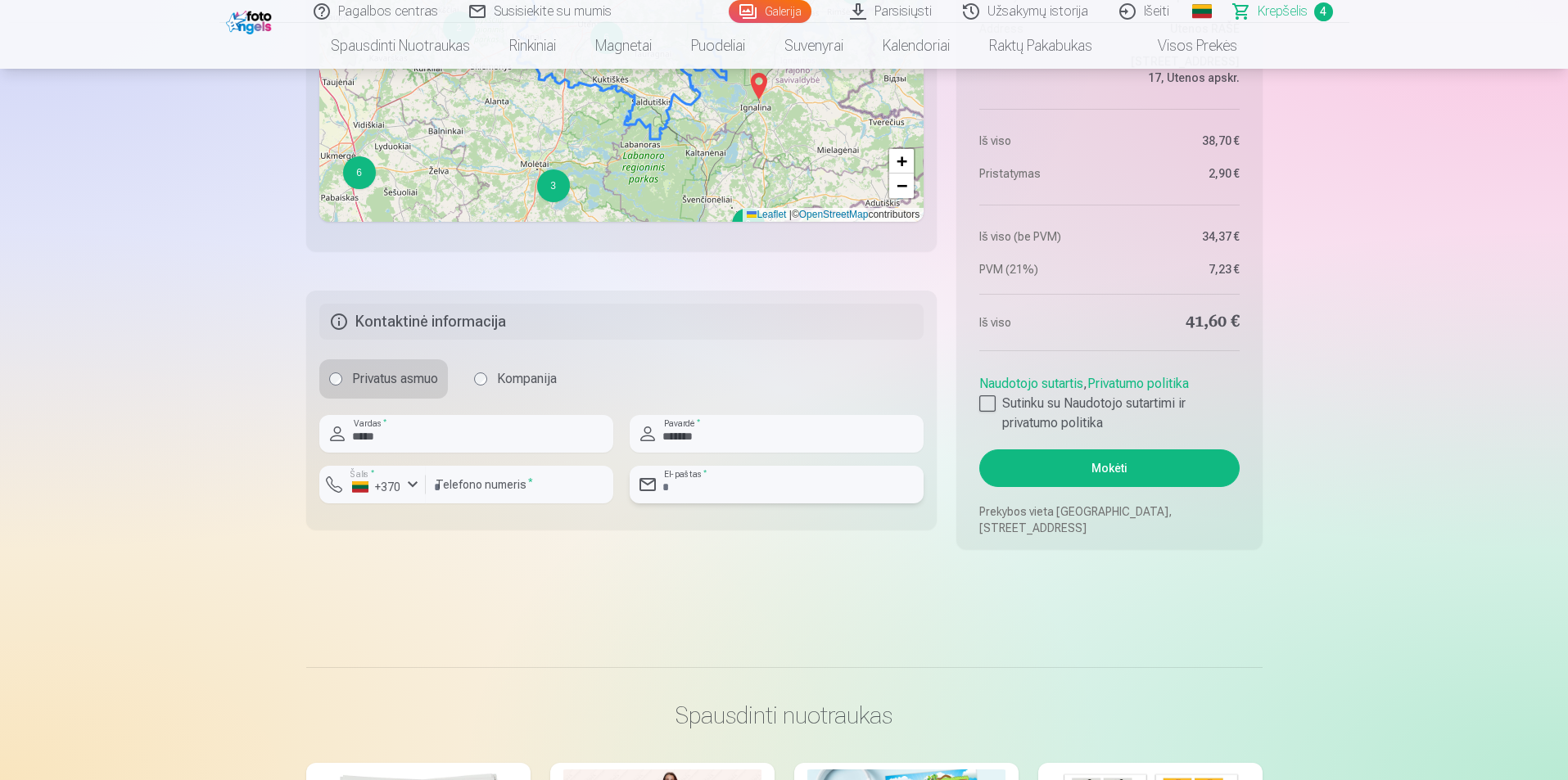
click at [705, 482] on input "email" at bounding box center [776, 484] width 294 height 38
type input "**********"
drag, startPoint x: 987, startPoint y: 401, endPoint x: 1018, endPoint y: 429, distance: 41.8
click at [989, 401] on div at bounding box center [987, 403] width 17 height 17
click at [1055, 476] on button "Mokėti" at bounding box center [1109, 468] width 259 height 38
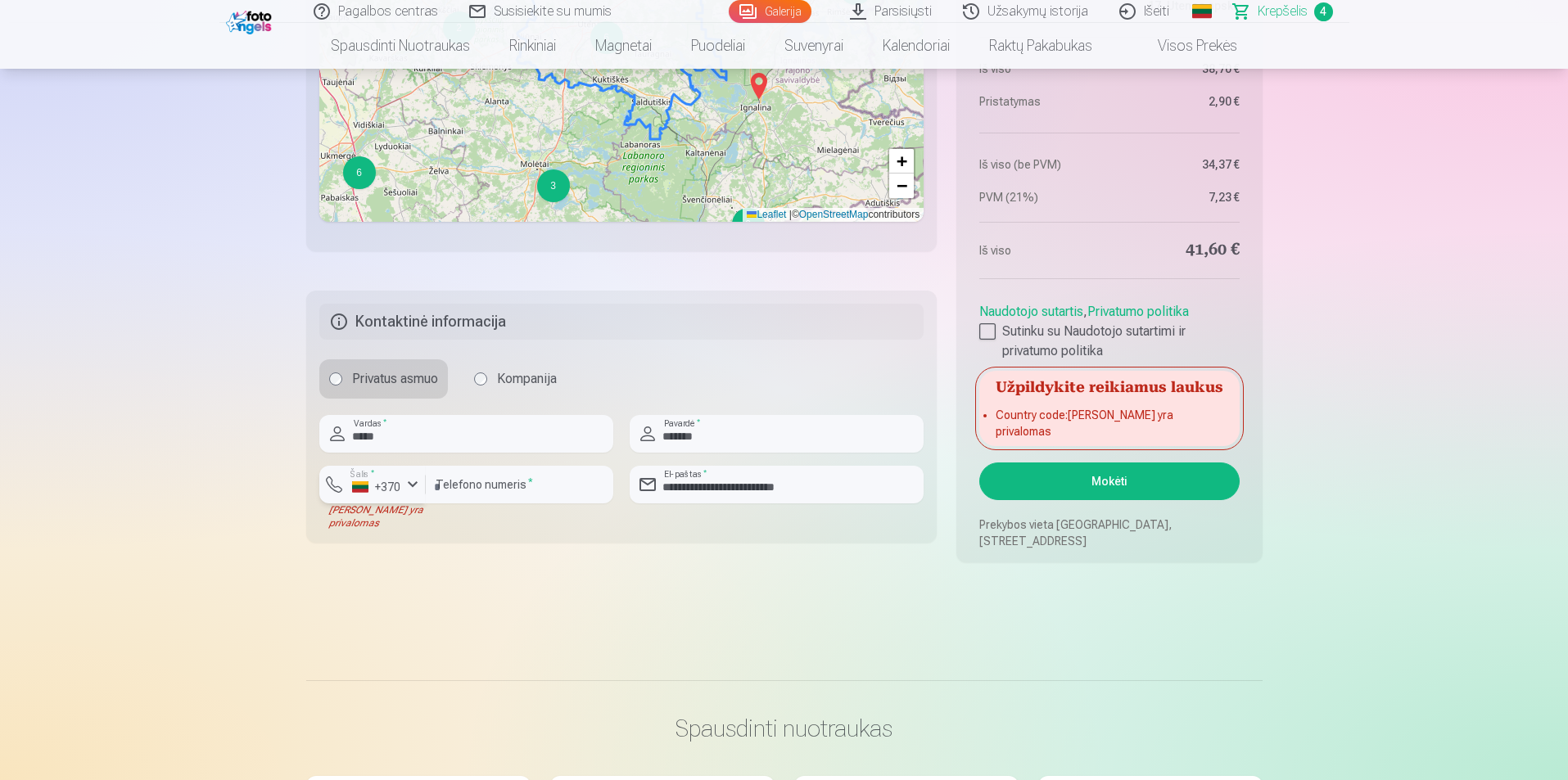
click at [371, 491] on div "+370" at bounding box center [377, 487] width 49 height 17
click at [439, 523] on li "+370 Lietuva" at bounding box center [407, 522] width 149 height 33
click at [1194, 492] on button "Mokėti" at bounding box center [1109, 481] width 259 height 38
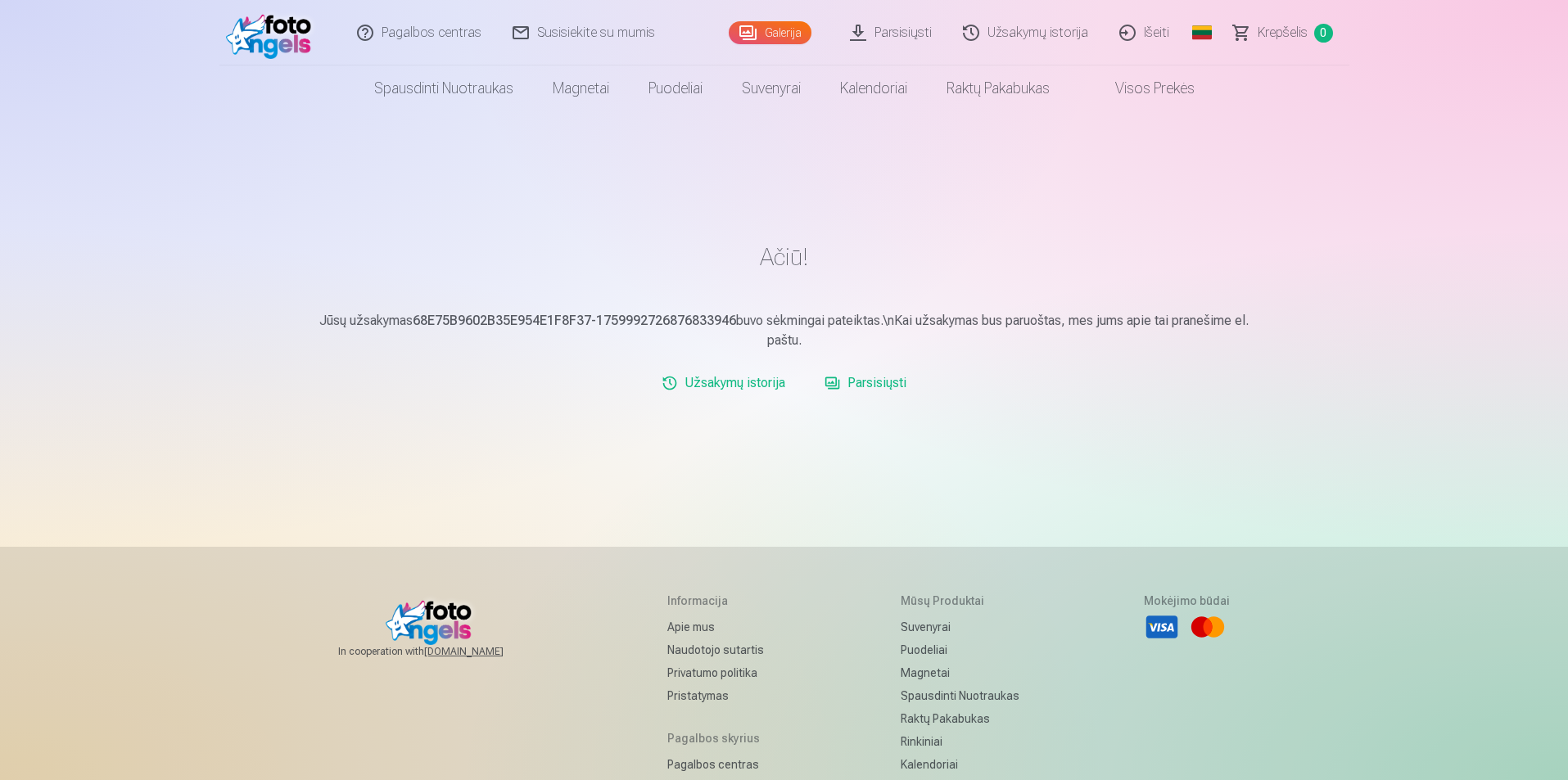
click at [890, 35] on link "Parsisiųsti" at bounding box center [891, 33] width 113 height 65
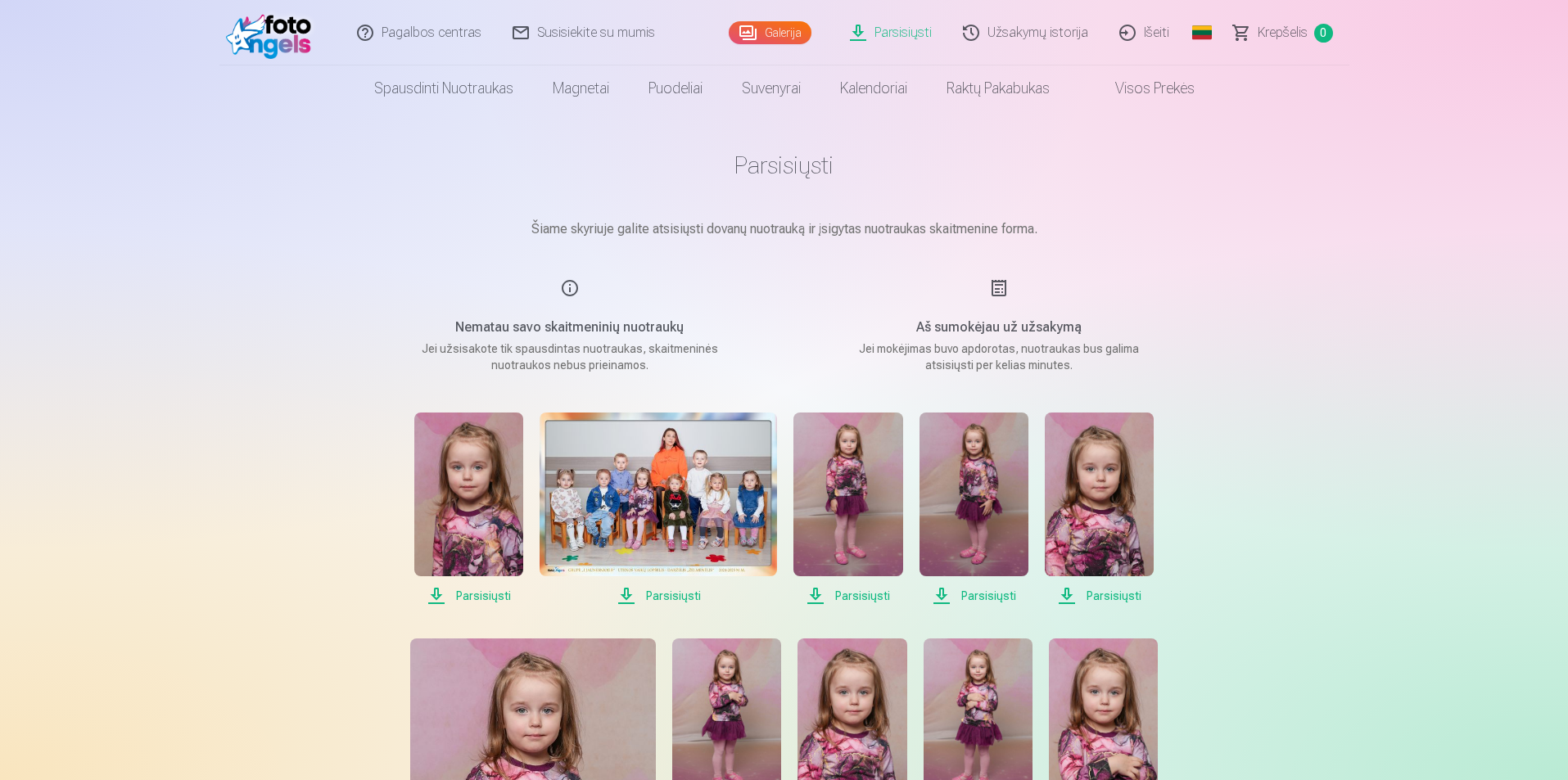
click at [644, 599] on span "Parsisiųsti" at bounding box center [657, 596] width 237 height 19
click at [1118, 596] on span "Parsisiųsti" at bounding box center [1099, 596] width 109 height 19
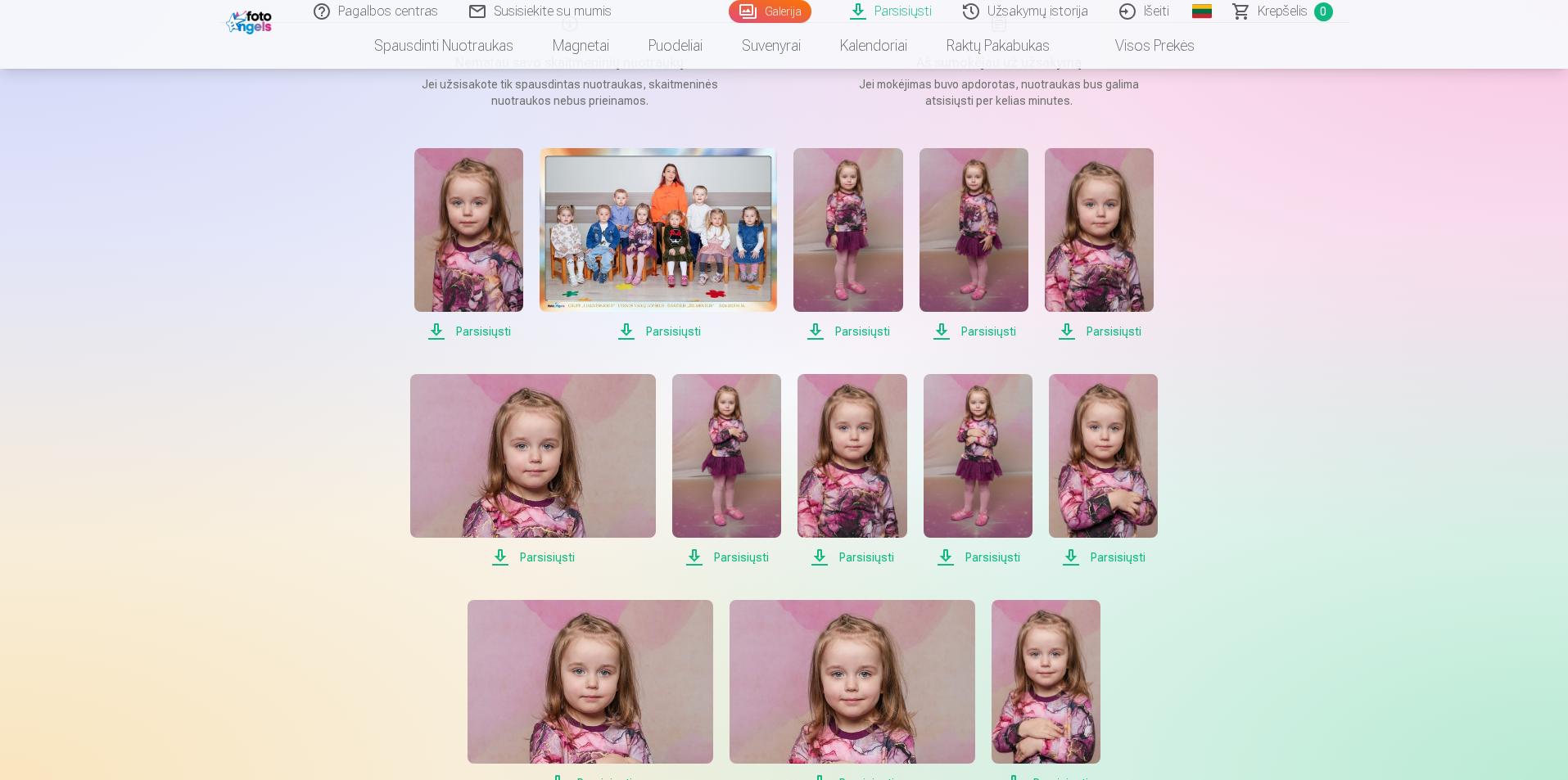
scroll to position [409, 0]
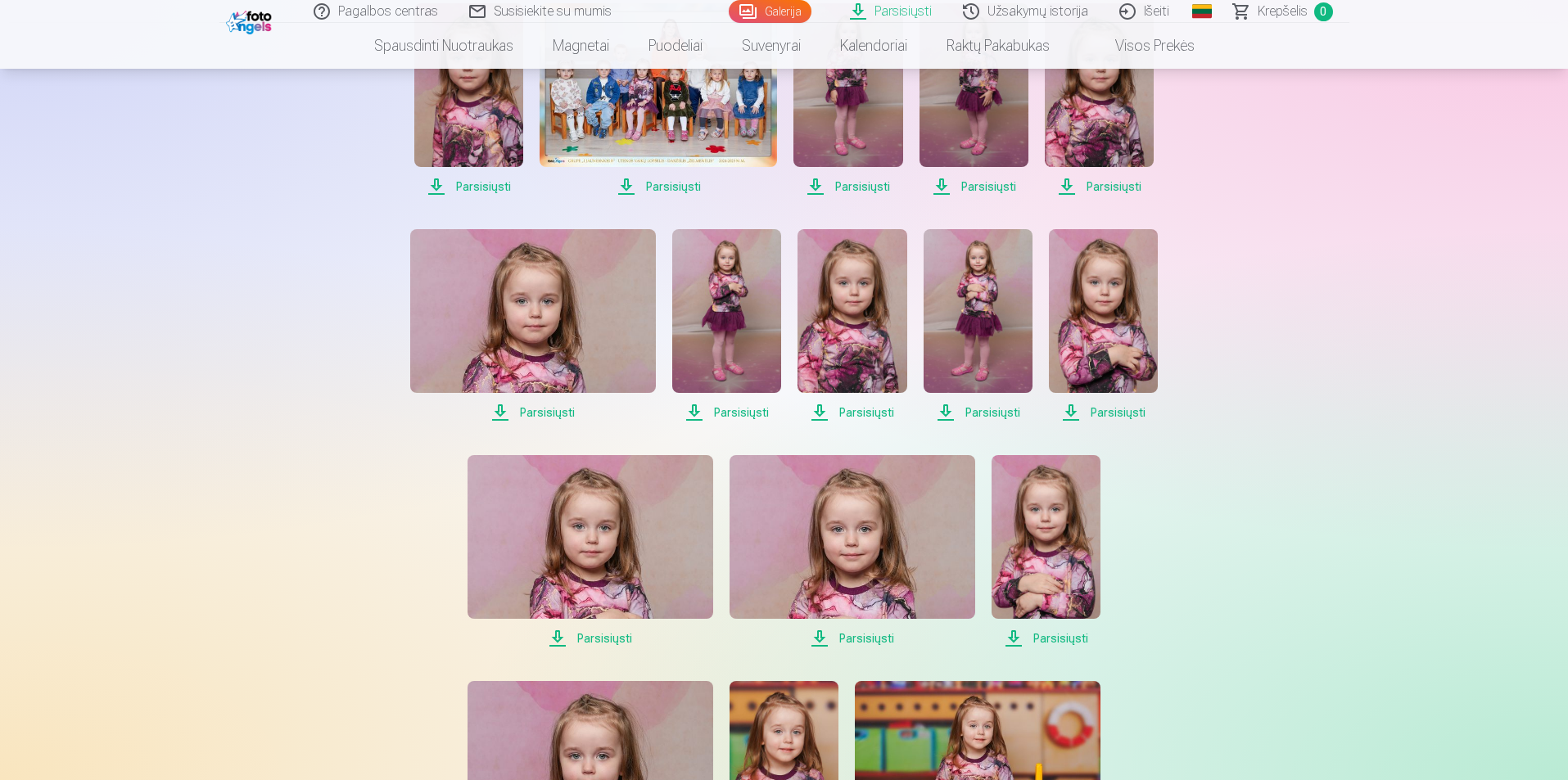
click at [551, 416] on span "Parsisiųsti" at bounding box center [533, 412] width 245 height 19
click at [876, 413] on span "Parsisiųsti" at bounding box center [852, 412] width 109 height 19
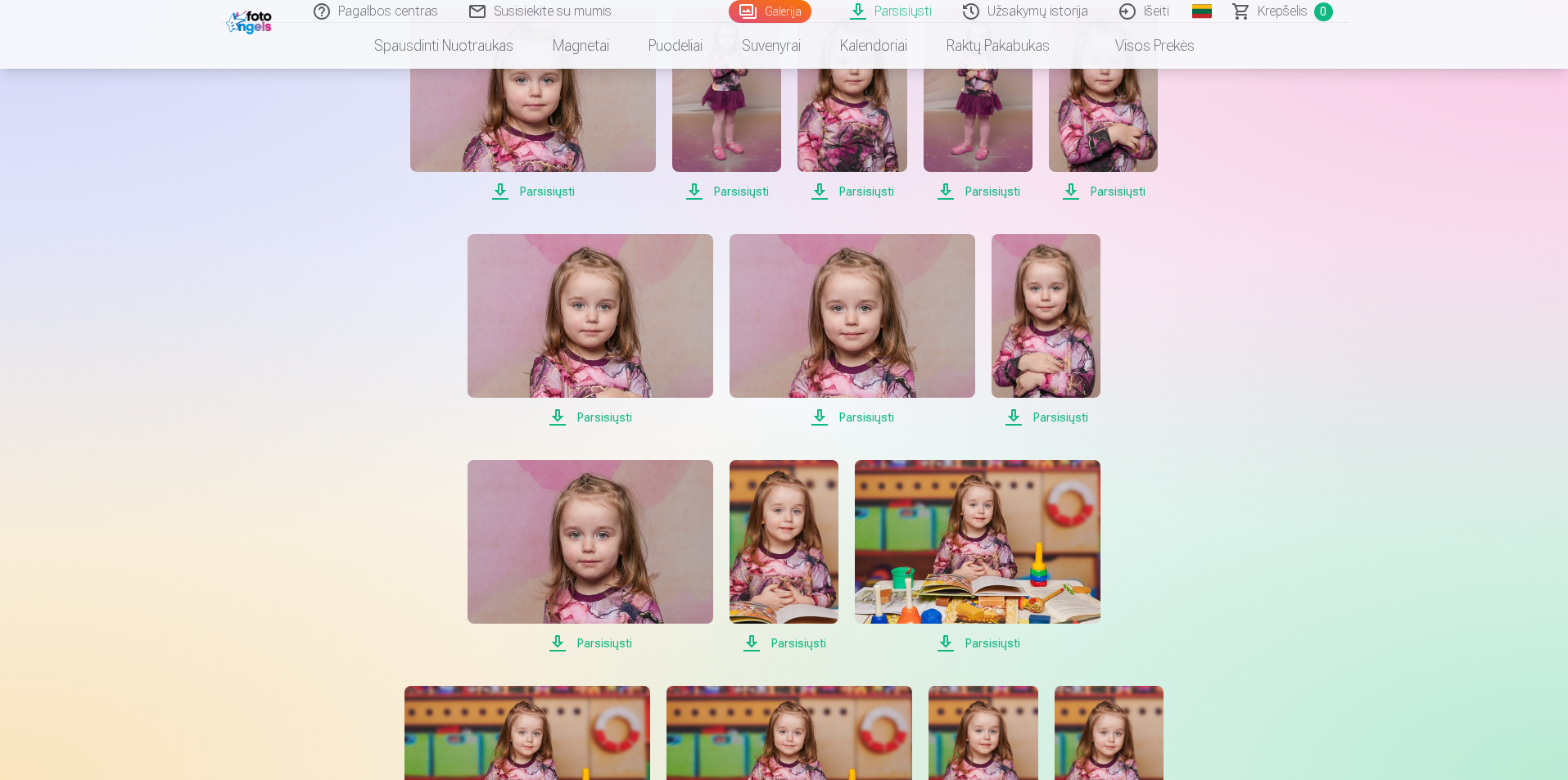
scroll to position [655, 0]
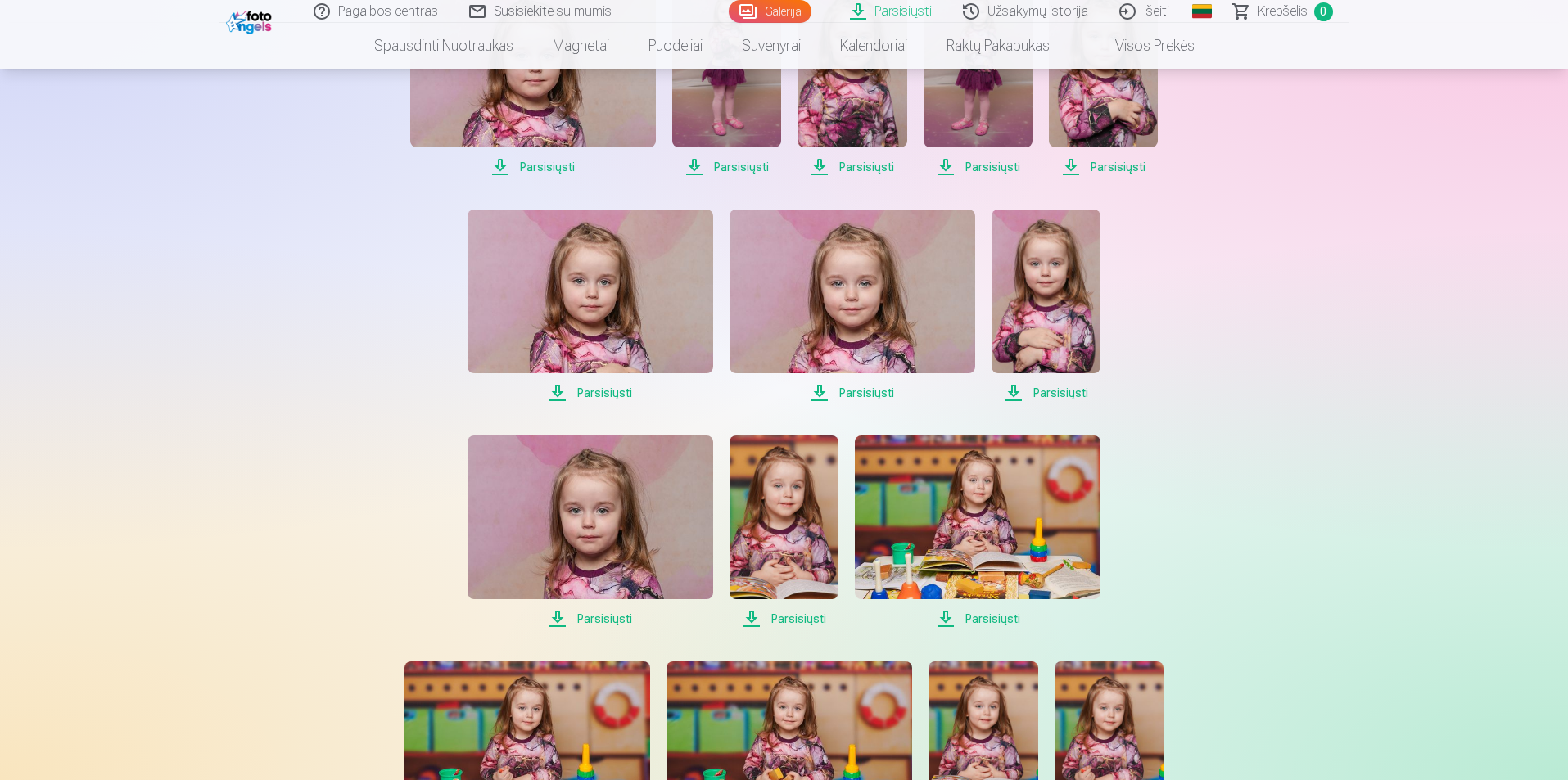
click at [780, 618] on span "Parsisiųsti" at bounding box center [784, 619] width 109 height 19
click at [979, 623] on span "Parsisiųsti" at bounding box center [978, 619] width 245 height 19
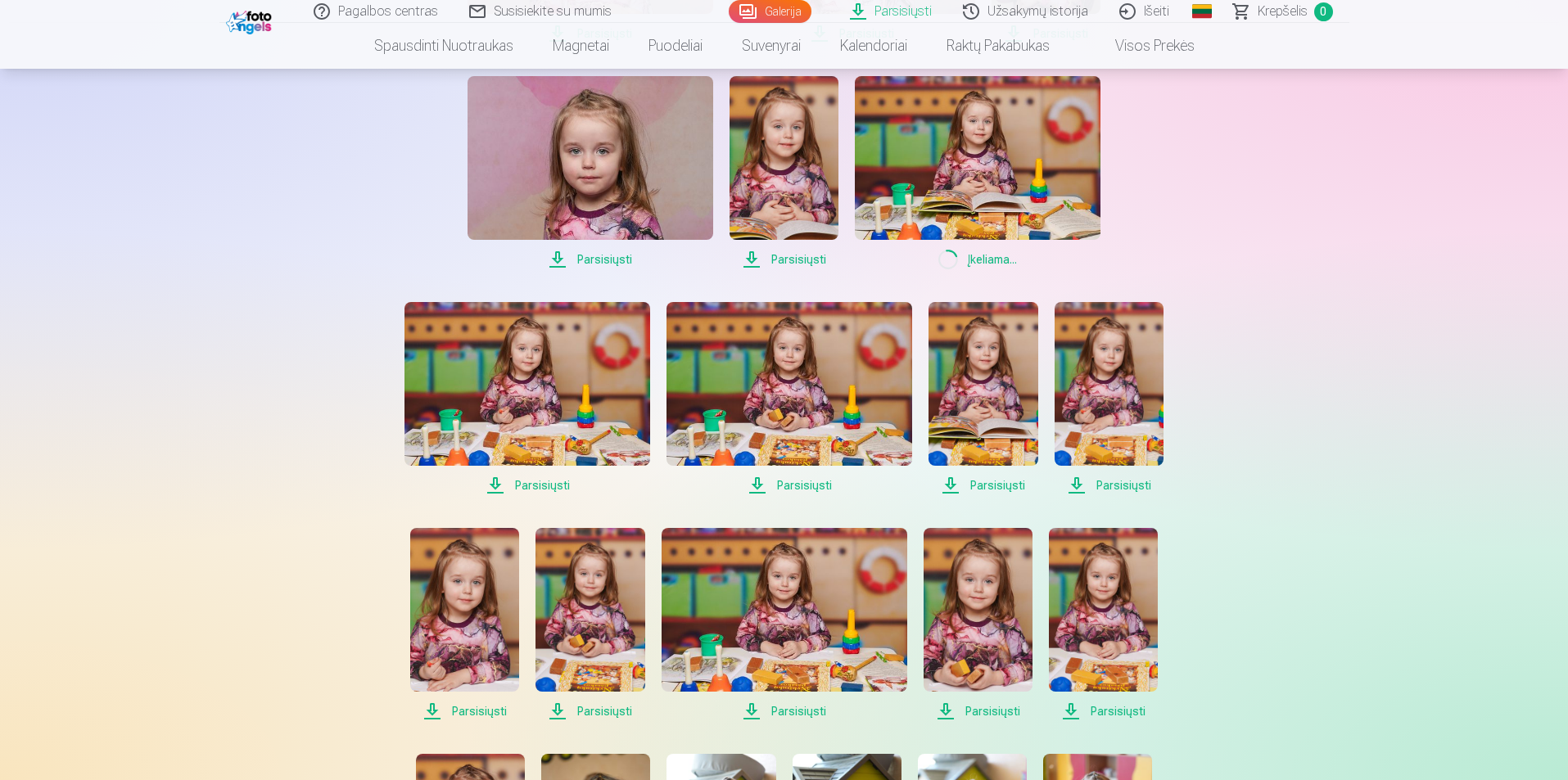
scroll to position [1064, 0]
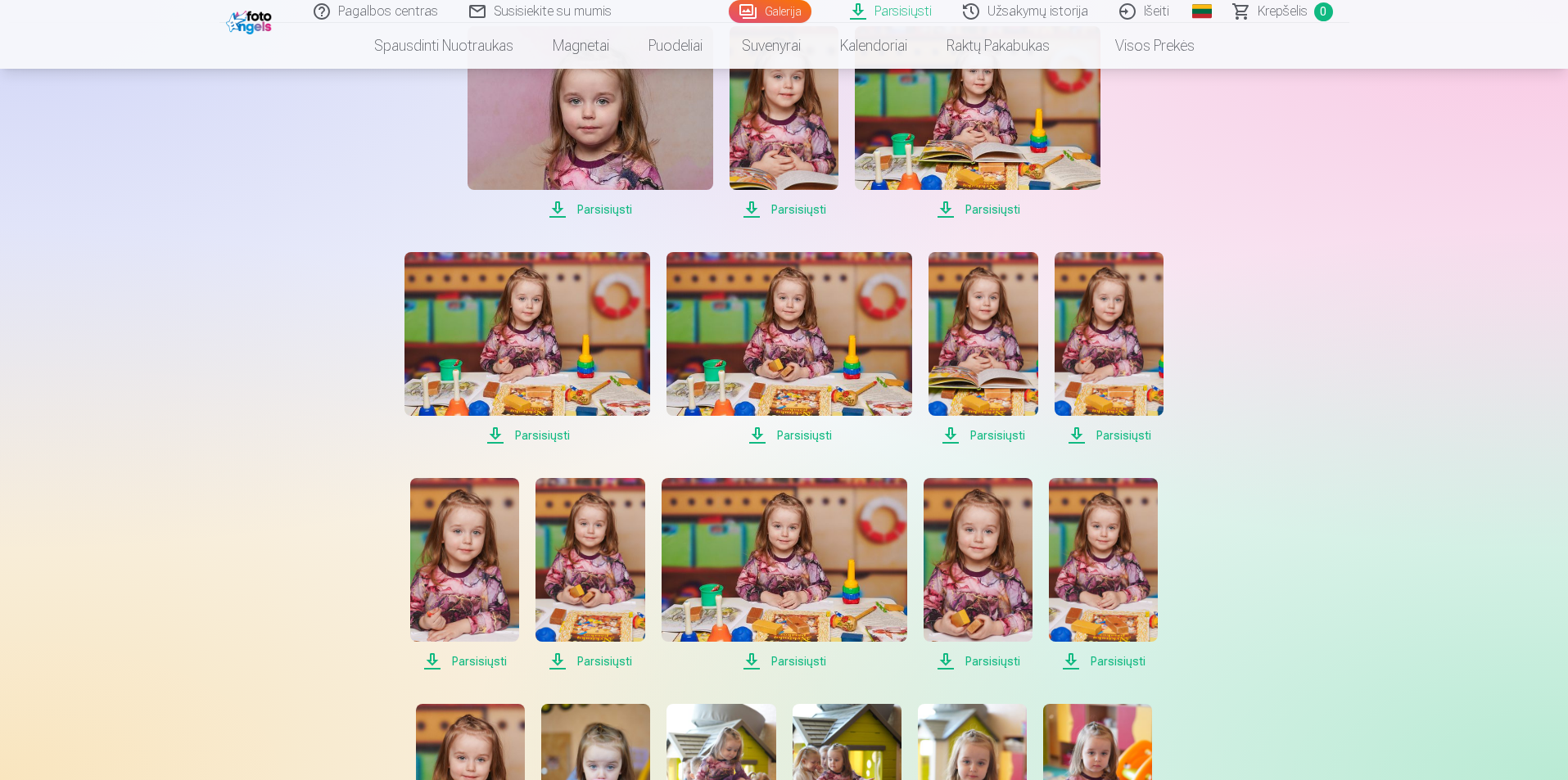
click at [781, 437] on span "Parsisiųsti" at bounding box center [789, 435] width 245 height 19
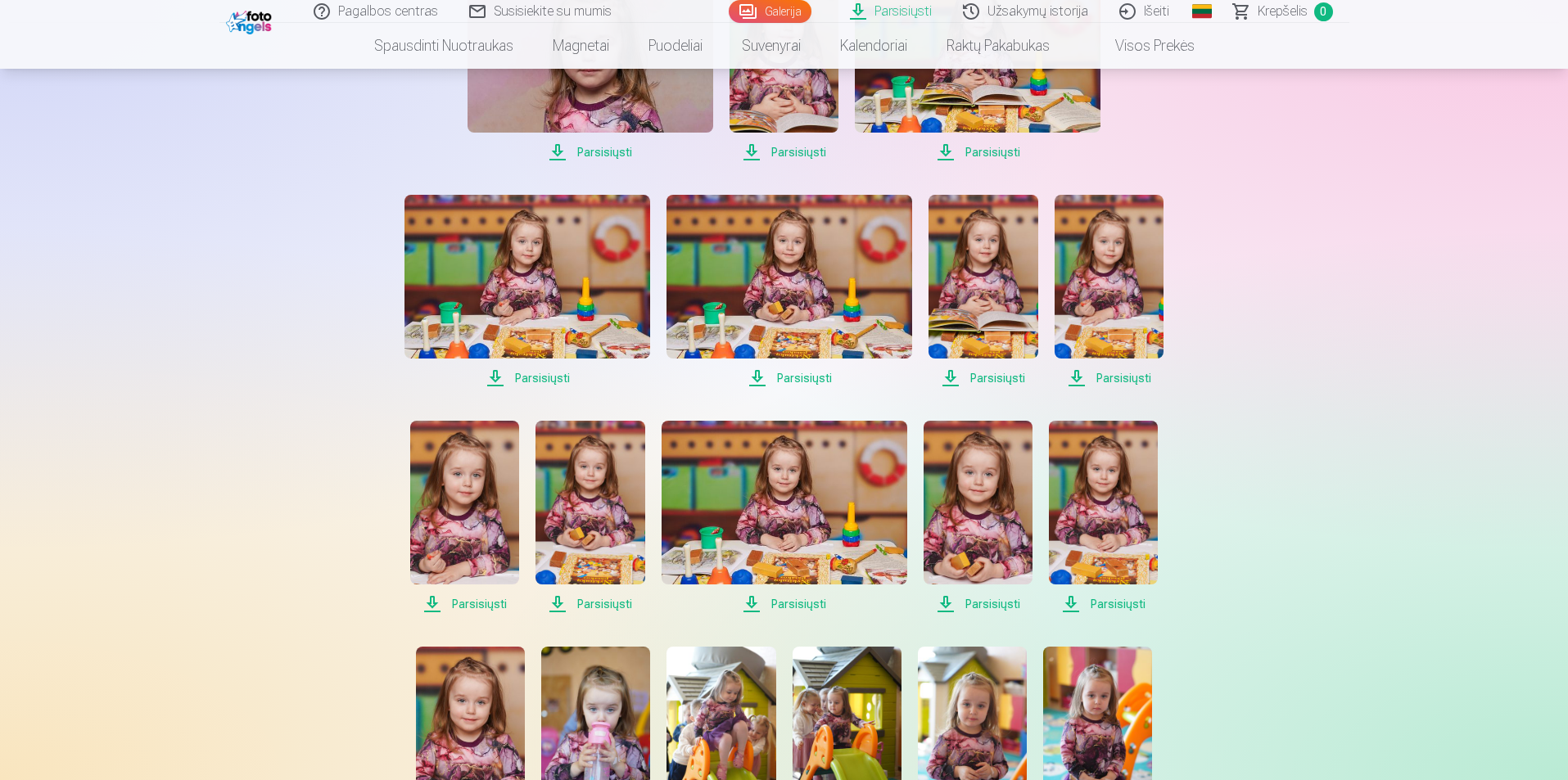
scroll to position [1146, 0]
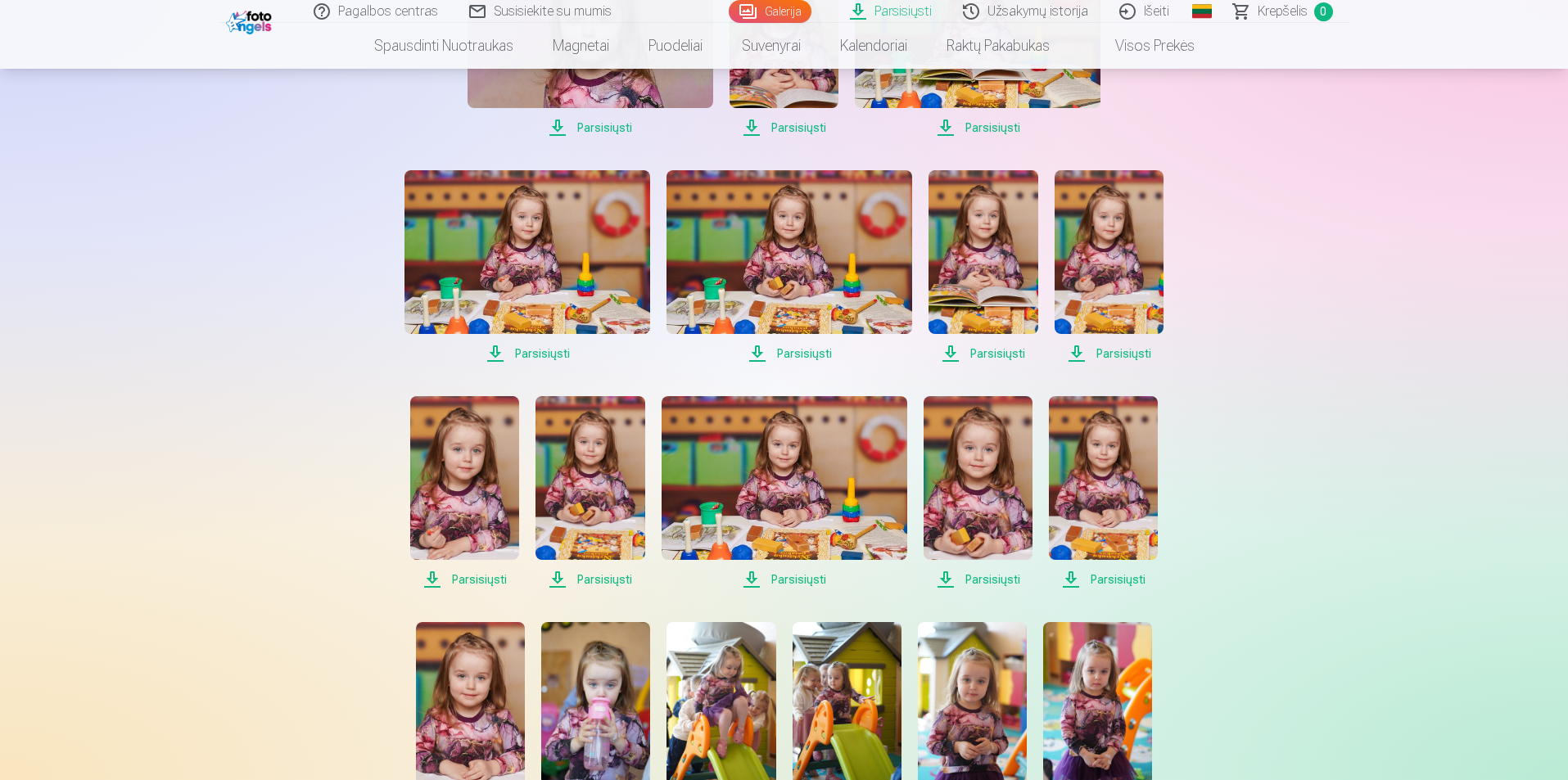
click at [791, 584] on span "Parsisiųsti" at bounding box center [784, 580] width 245 height 19
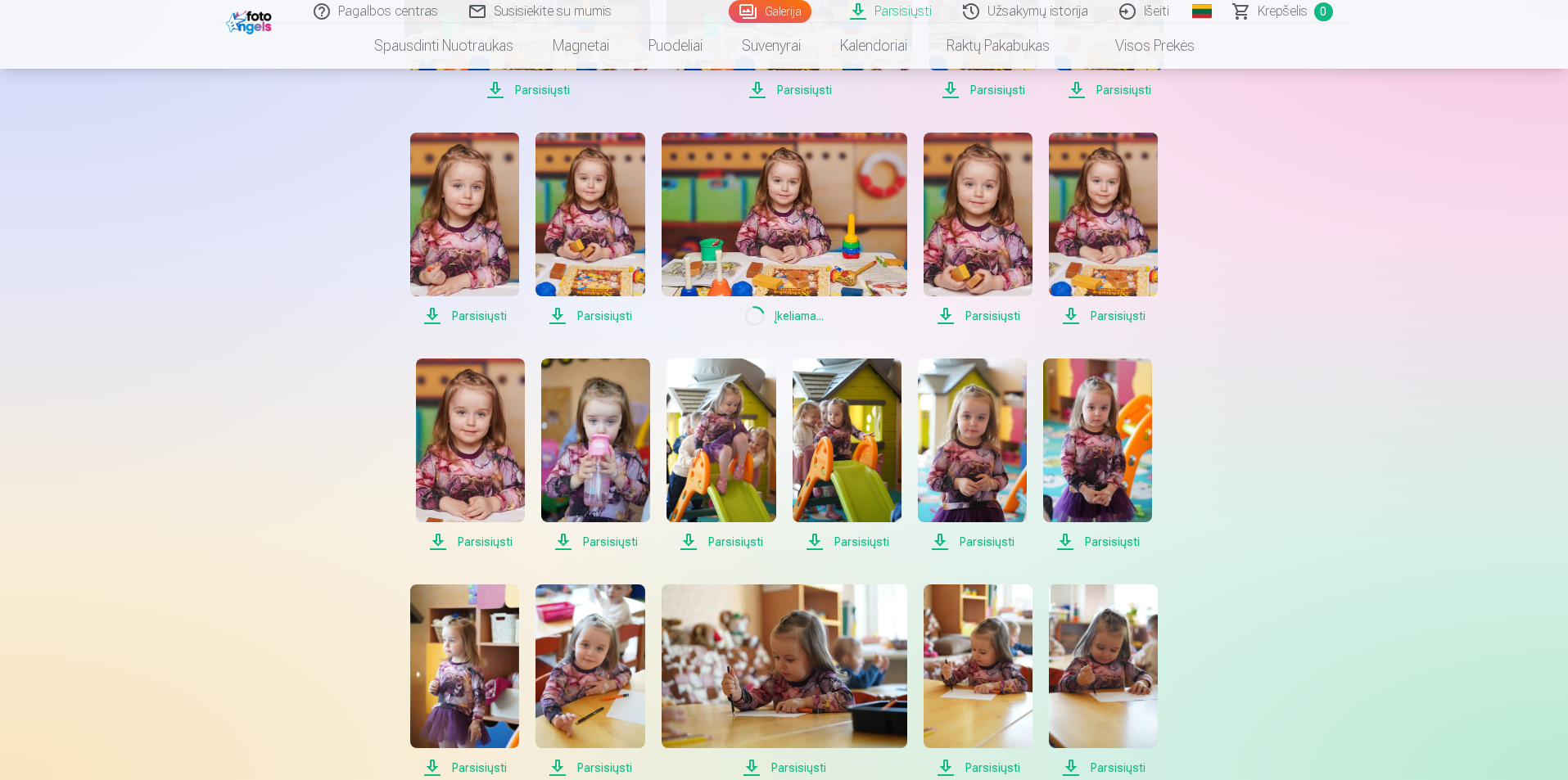
scroll to position [1474, 0]
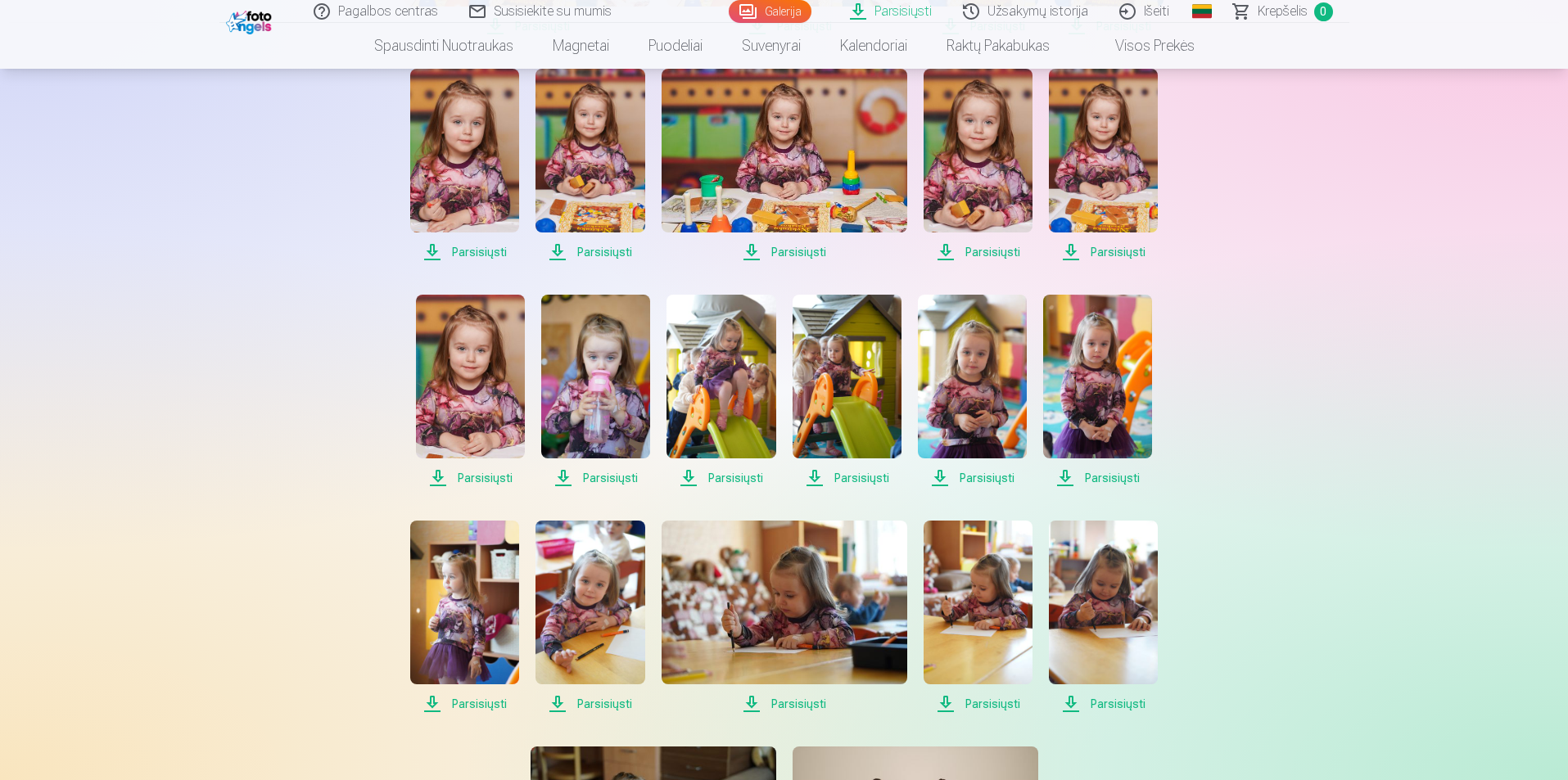
click at [862, 479] on span "Parsisiųsti" at bounding box center [846, 478] width 109 height 19
click at [740, 480] on span "Parsisiųsti" at bounding box center [720, 478] width 109 height 19
click at [796, 694] on span "Parsisiųsti" at bounding box center [784, 704] width 245 height 19
click at [1094, 702] on span "Parsisiųsti" at bounding box center [1102, 704] width 109 height 19
click at [596, 705] on span "Parsisiųsti" at bounding box center [589, 704] width 109 height 19
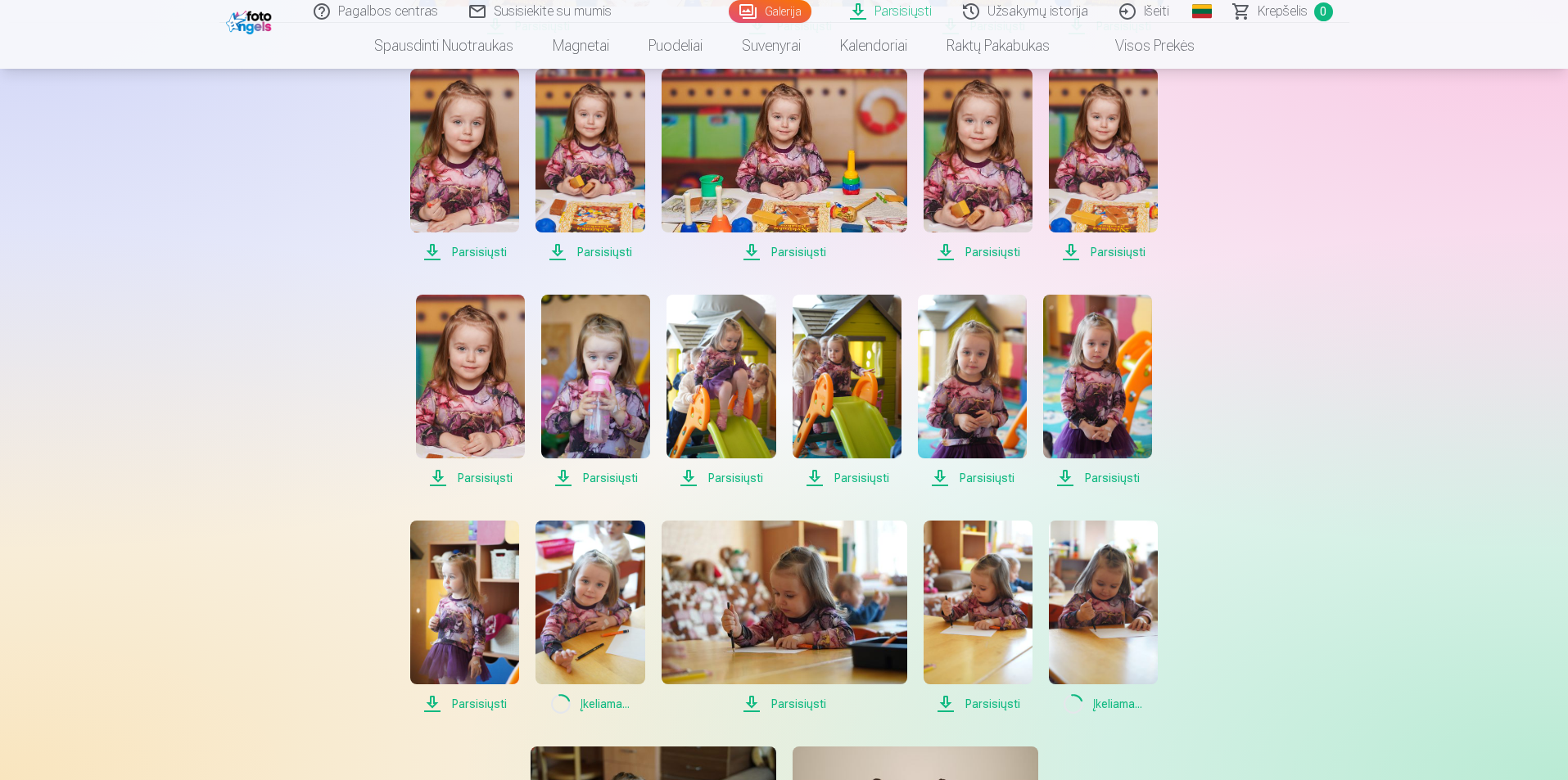
click at [486, 703] on span "Parsisiųsti" at bounding box center [464, 704] width 109 height 19
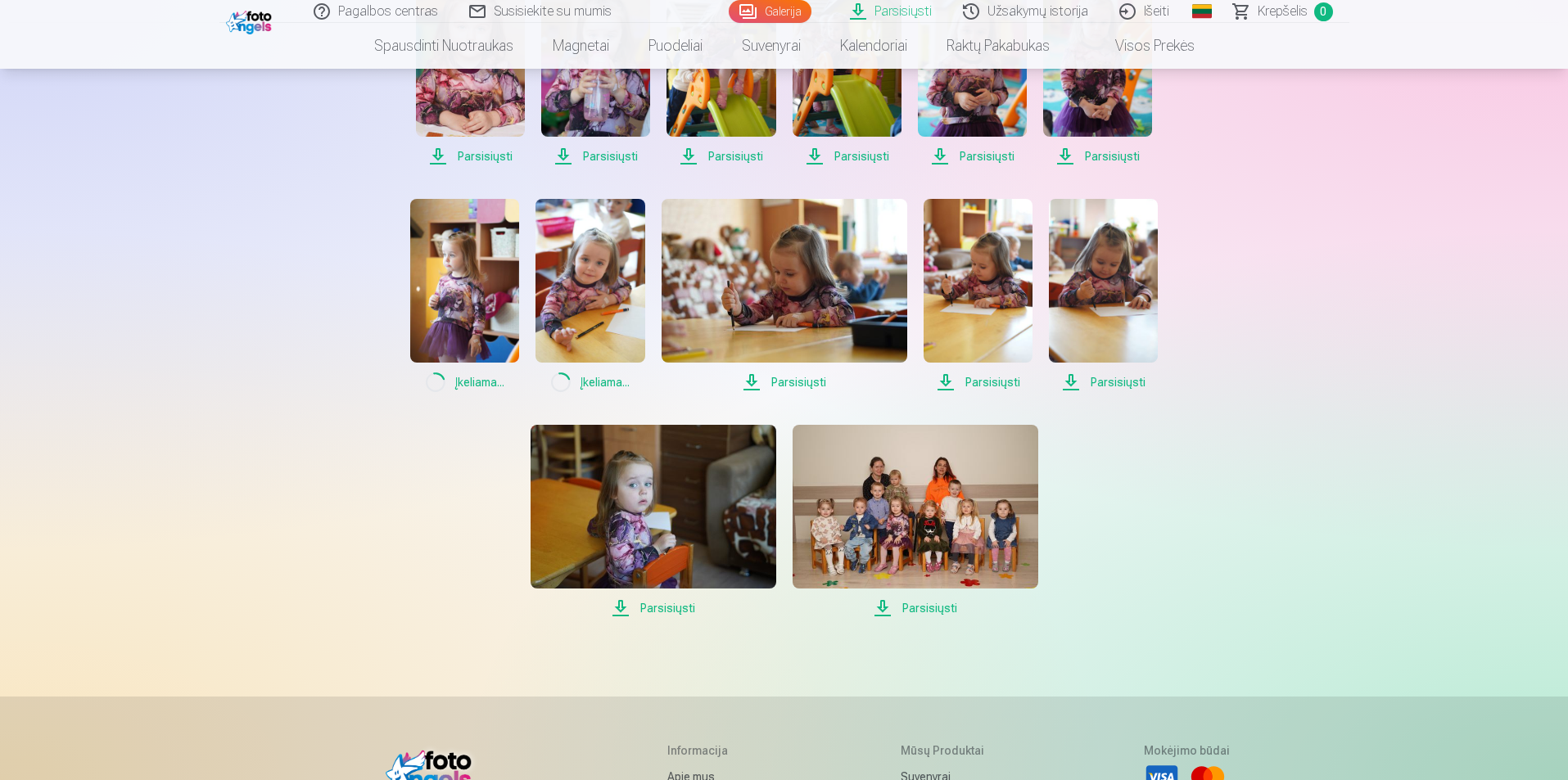
scroll to position [1801, 0]
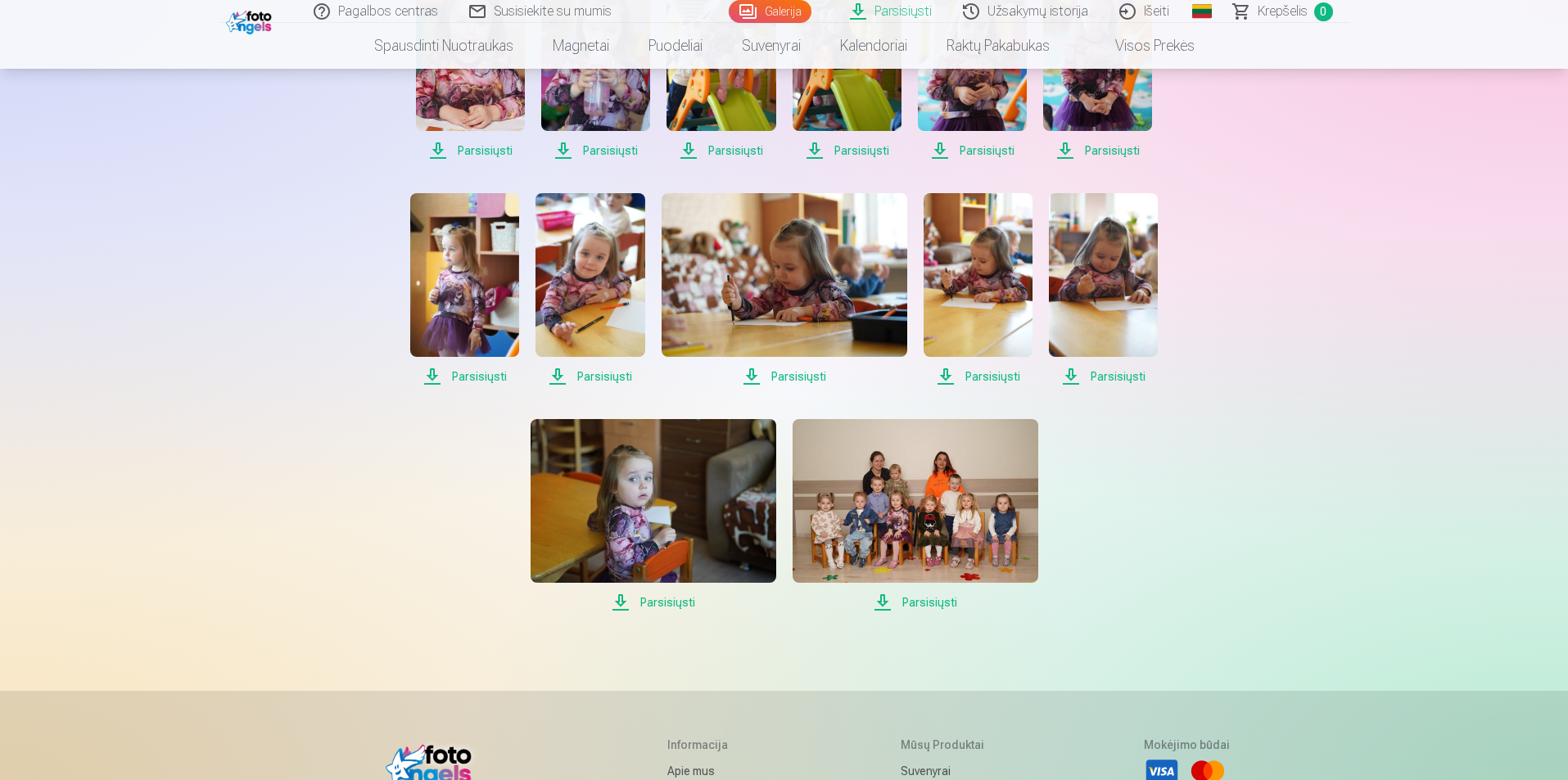
click at [942, 604] on span "Parsisiųsti" at bounding box center [915, 603] width 245 height 19
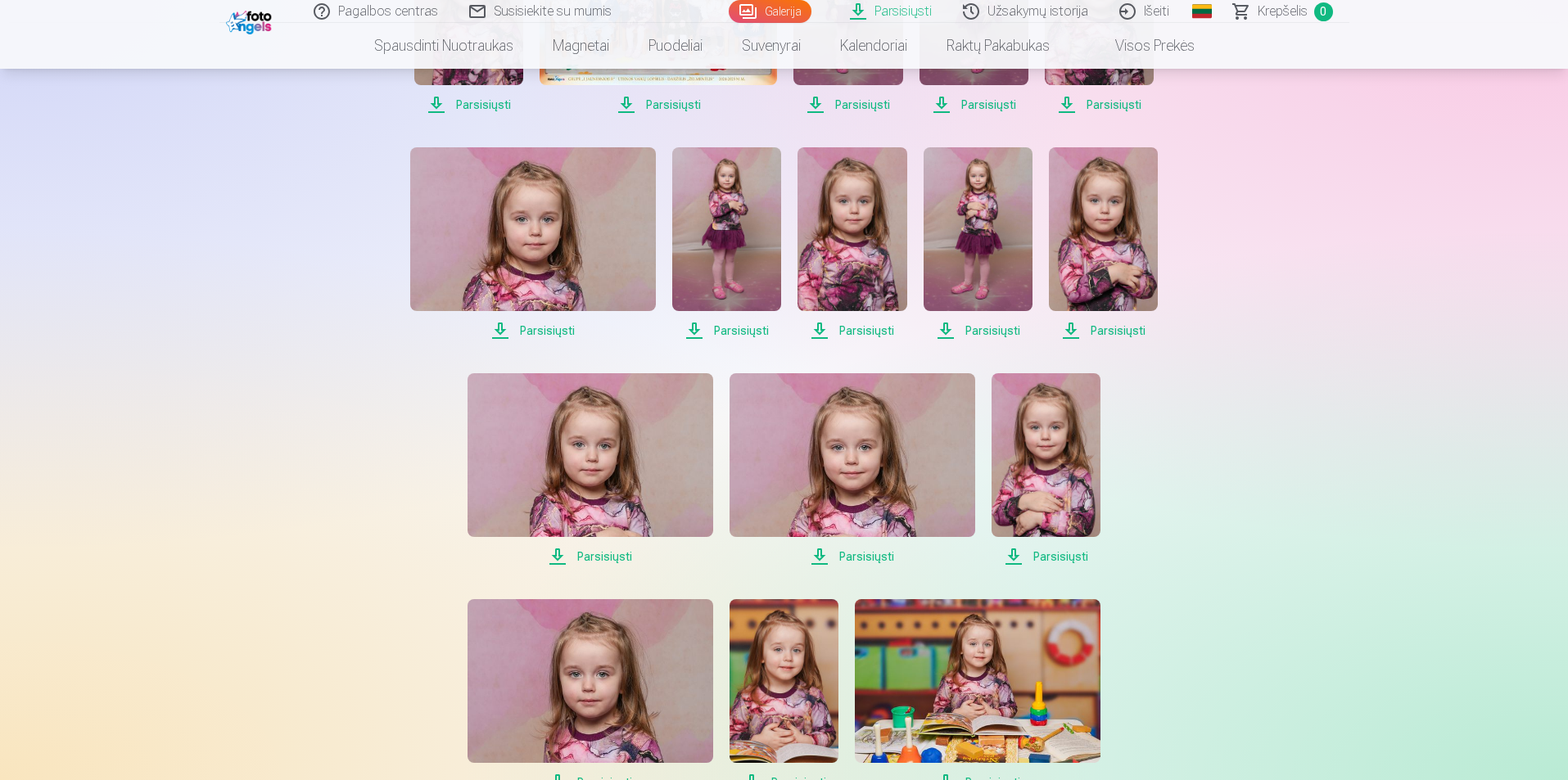
scroll to position [573, 0]
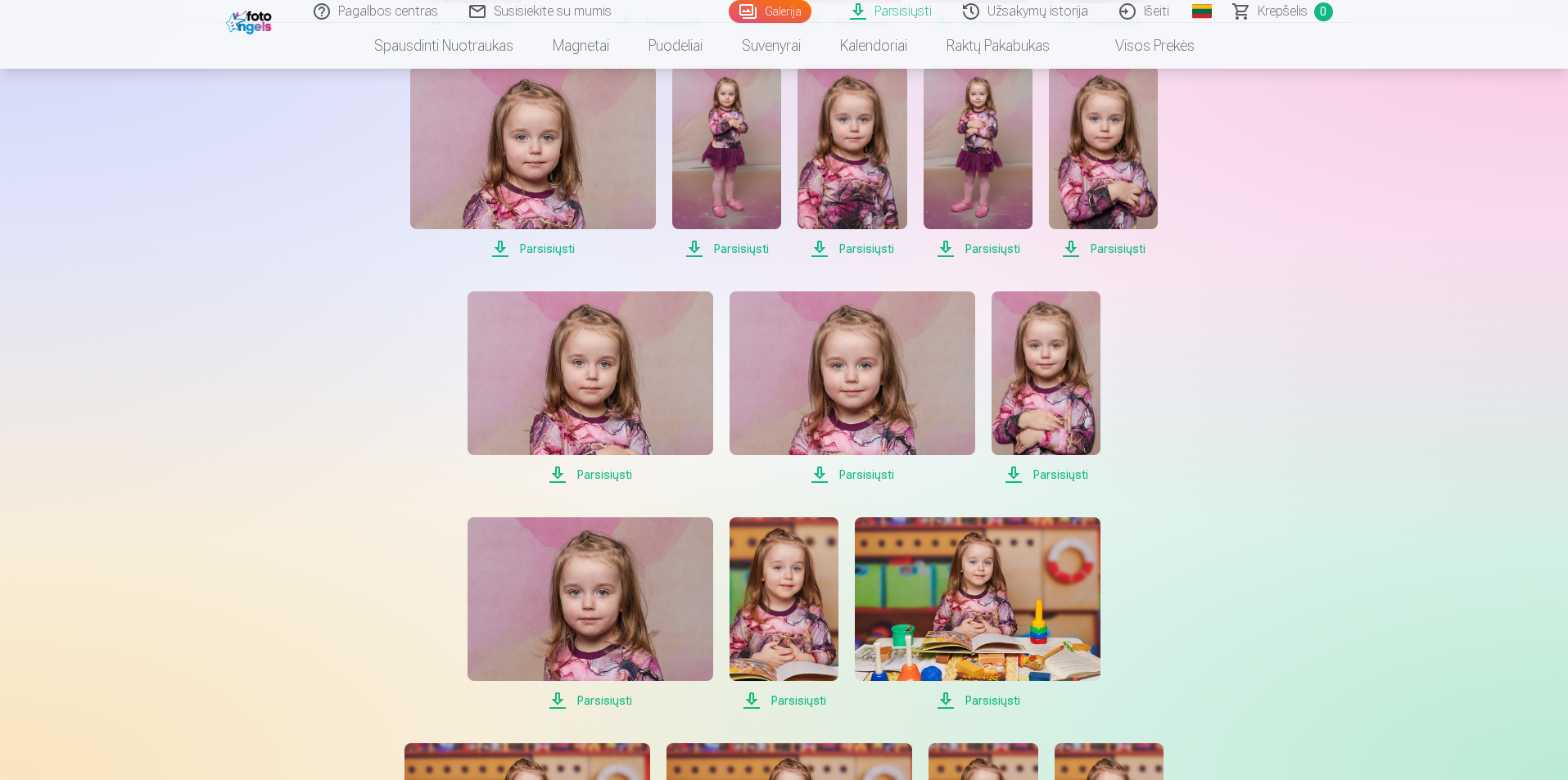
click at [870, 476] on span "Parsisiųsti" at bounding box center [852, 475] width 245 height 19
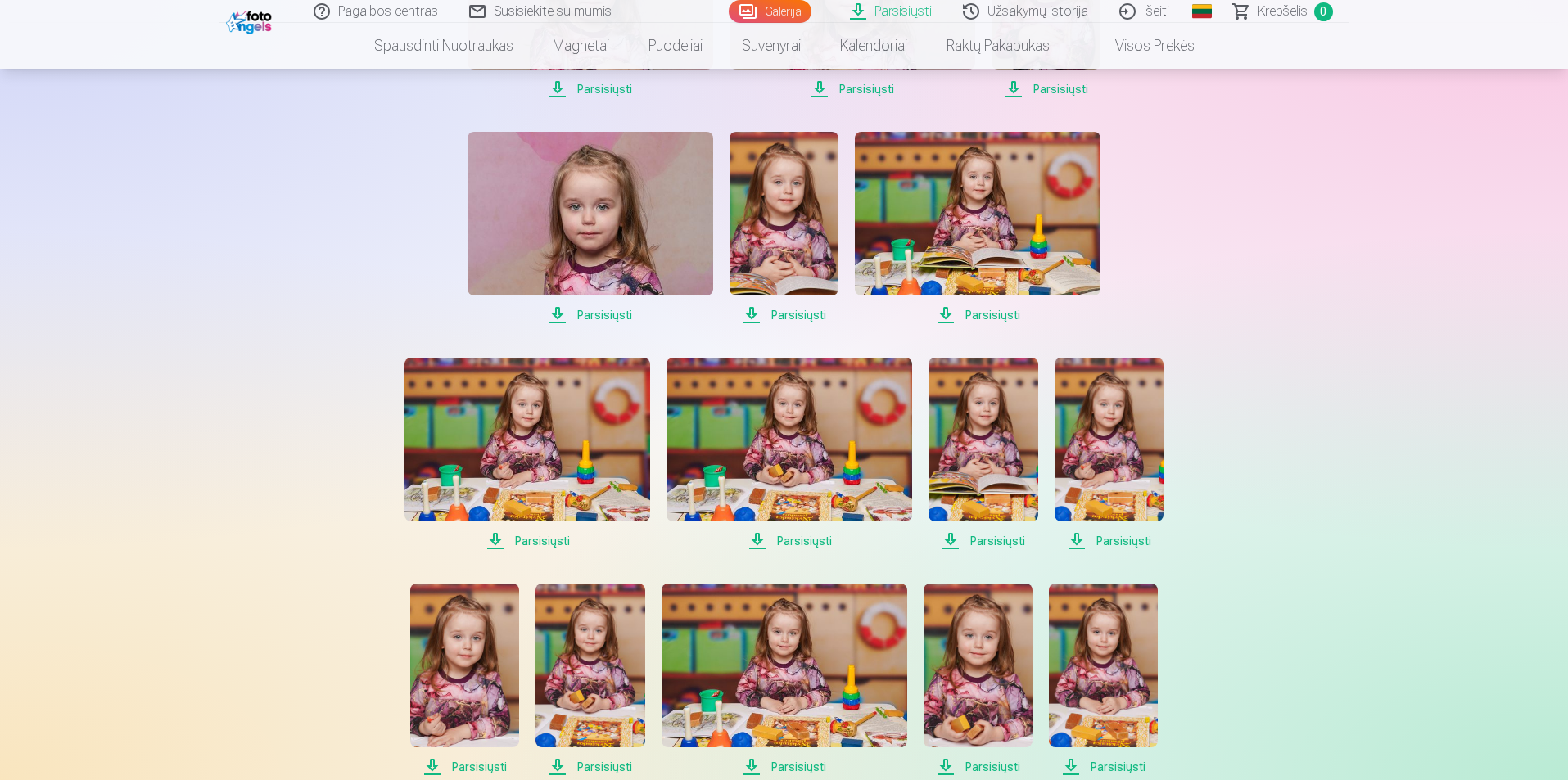
scroll to position [982, 0]
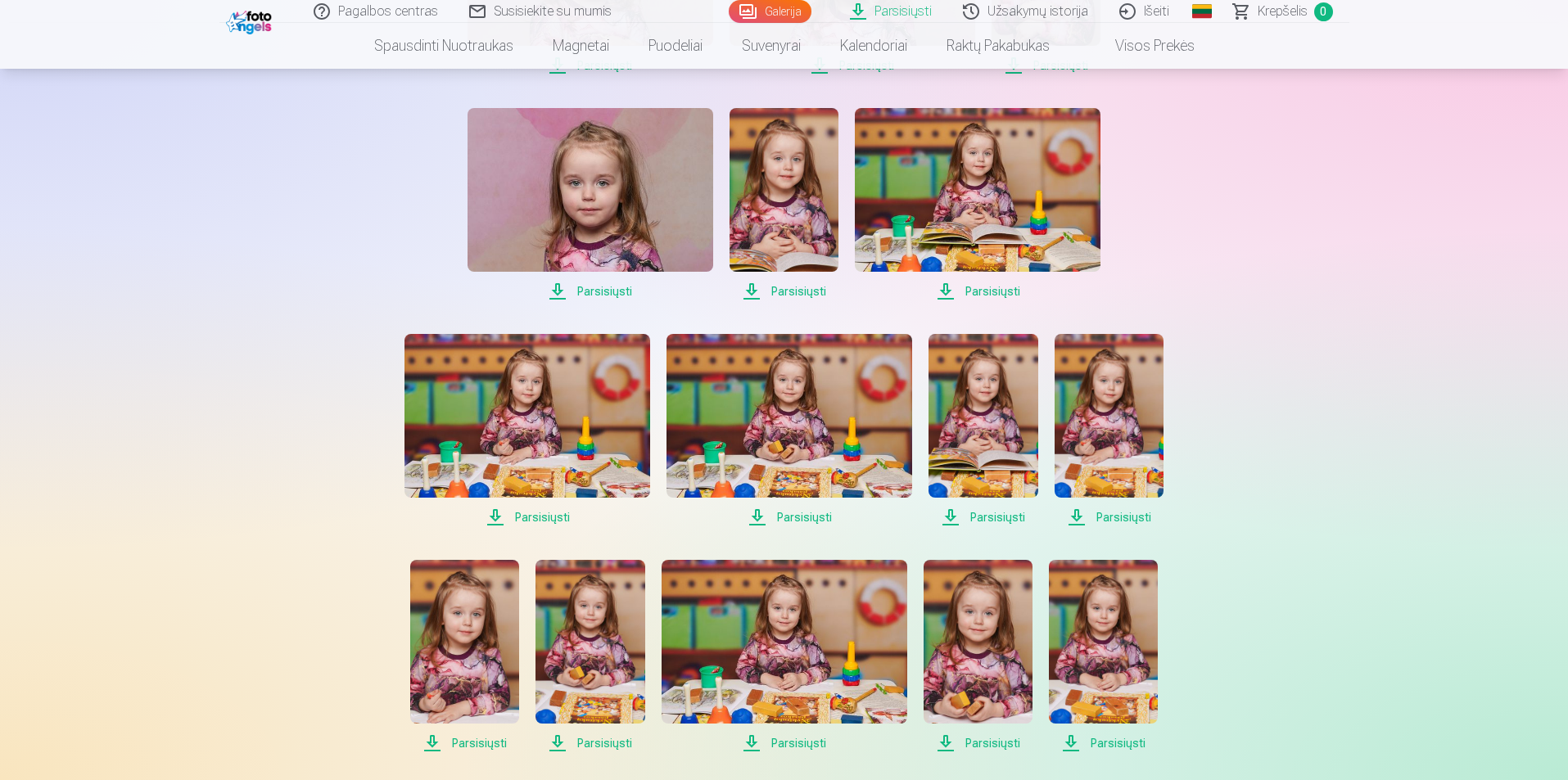
click at [531, 521] on span "Parsisiųsti" at bounding box center [527, 517] width 245 height 19
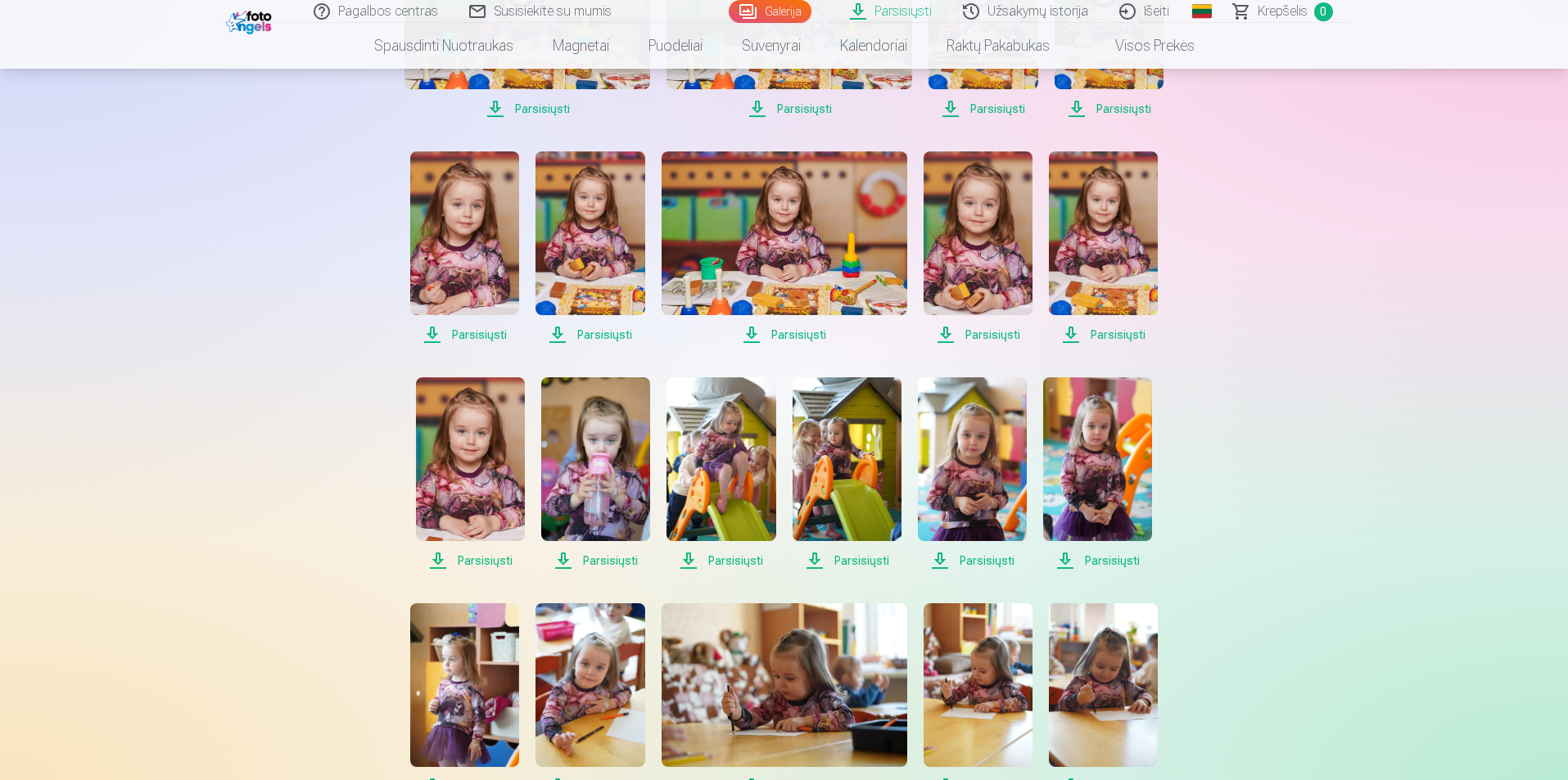
scroll to position [1391, 0]
click at [487, 565] on span "Parsisiųsti" at bounding box center [469, 559] width 109 height 19
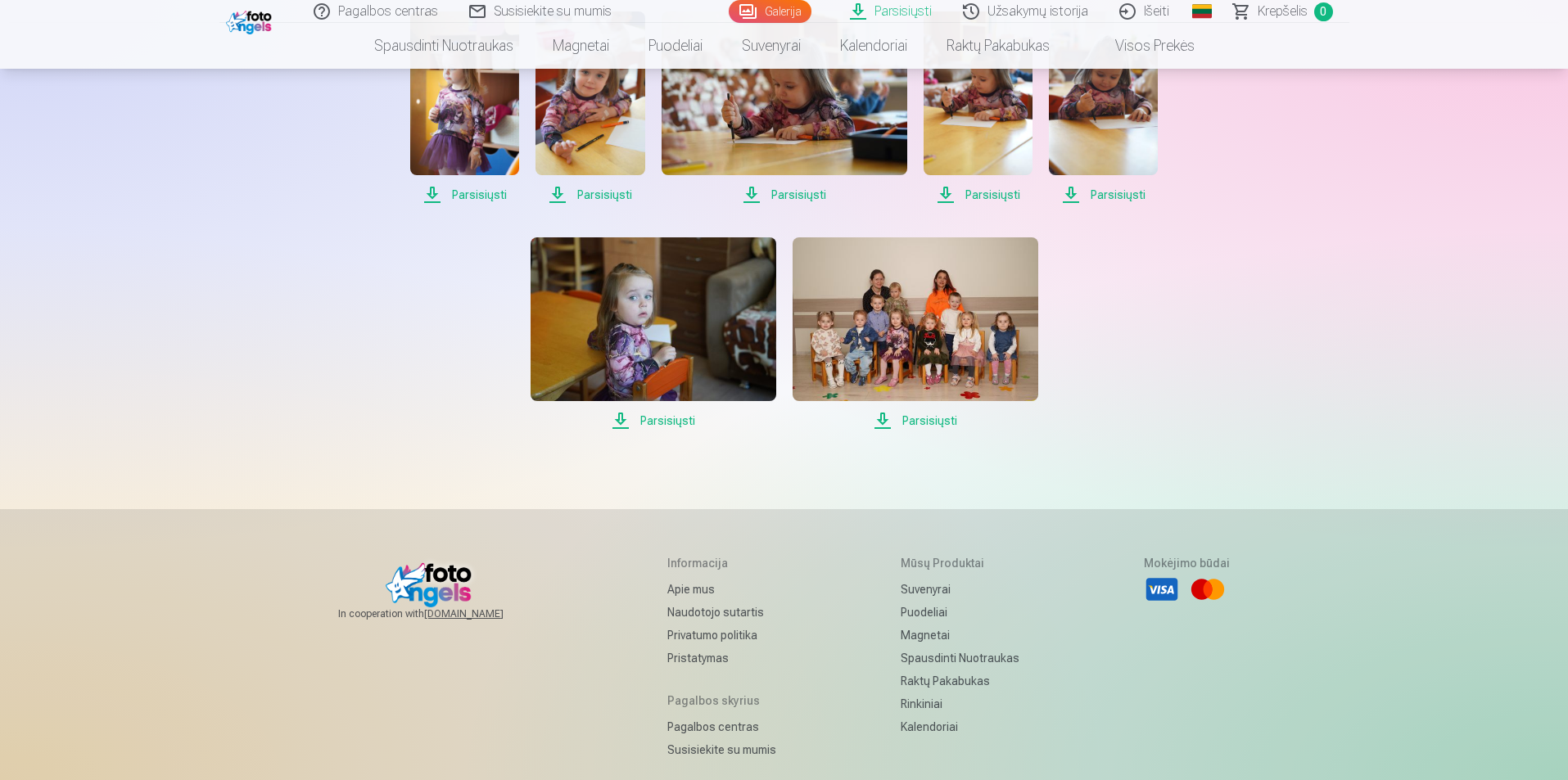
scroll to position [2046, 0]
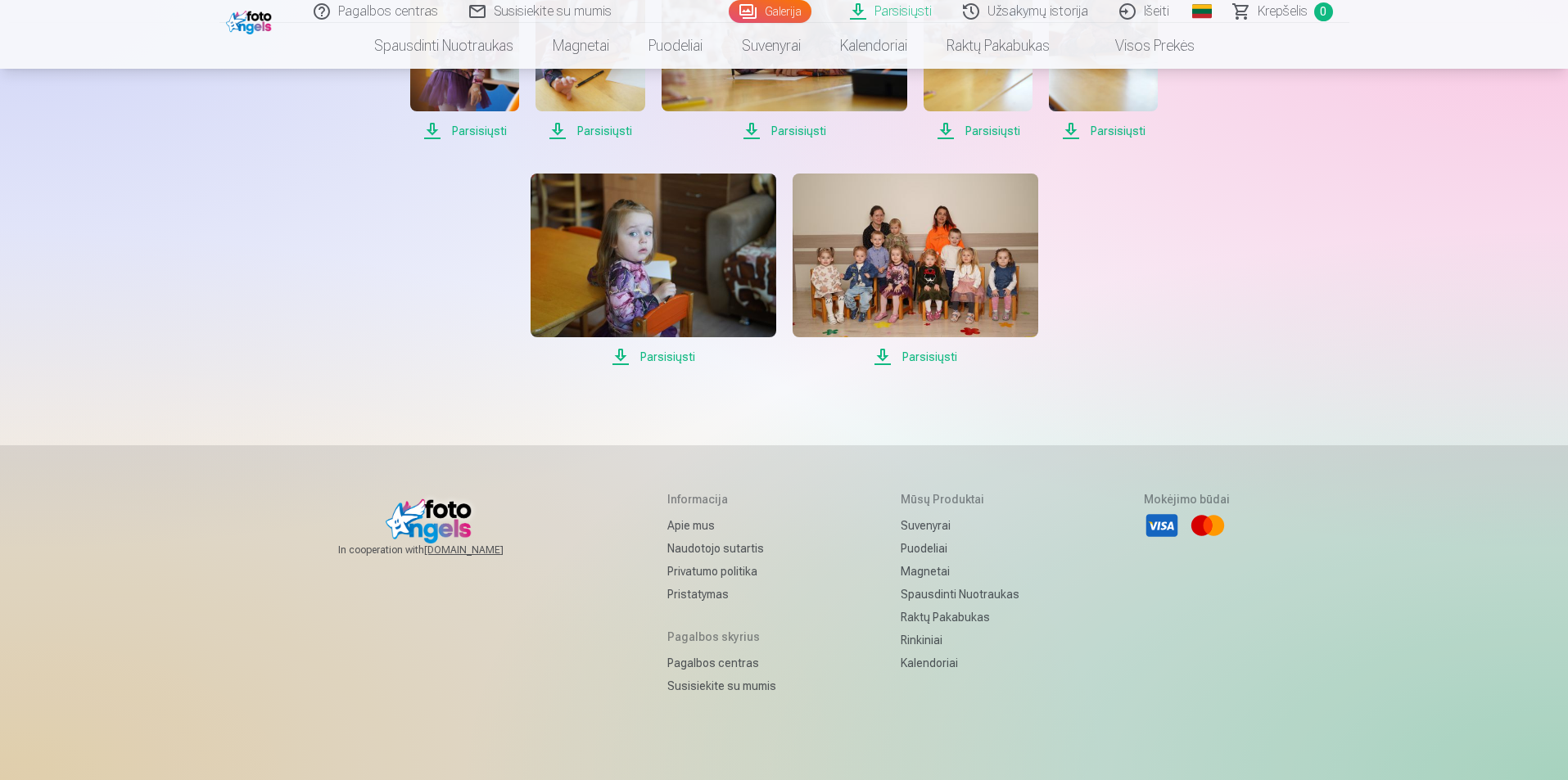
click at [1135, 13] on link "Išeiti" at bounding box center [1145, 11] width 81 height 23
